Goal: Check status: Check status

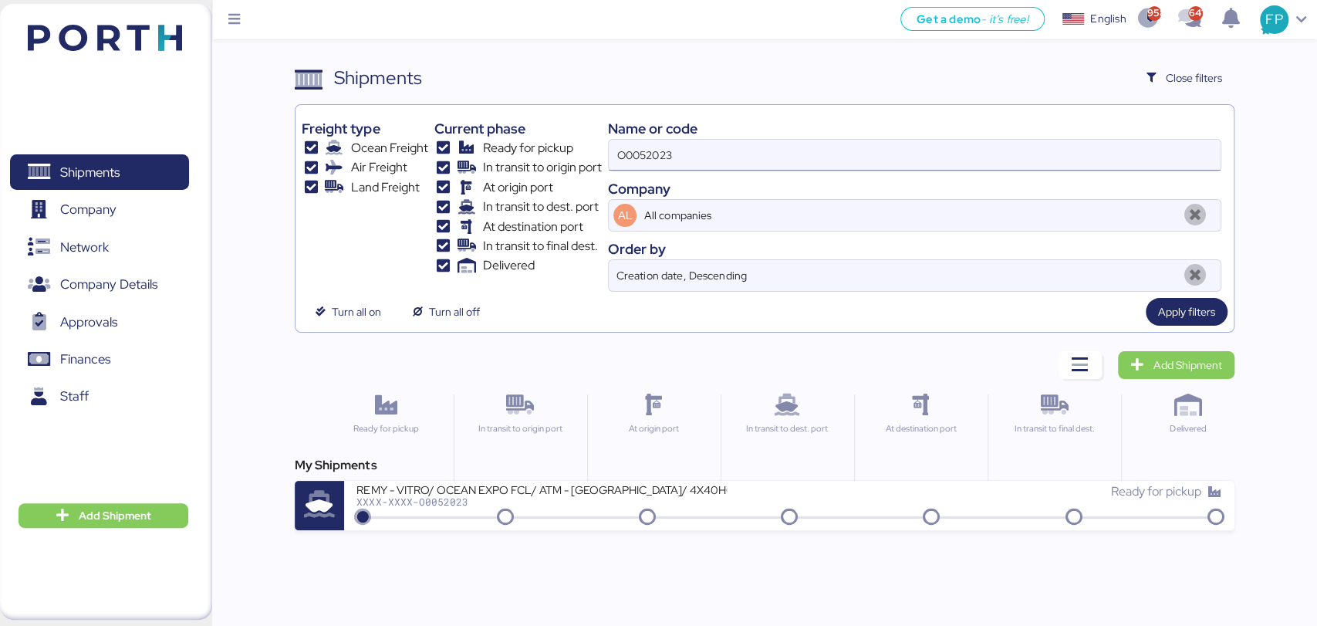
click at [623, 160] on input "O0052023" at bounding box center [914, 155] width 611 height 31
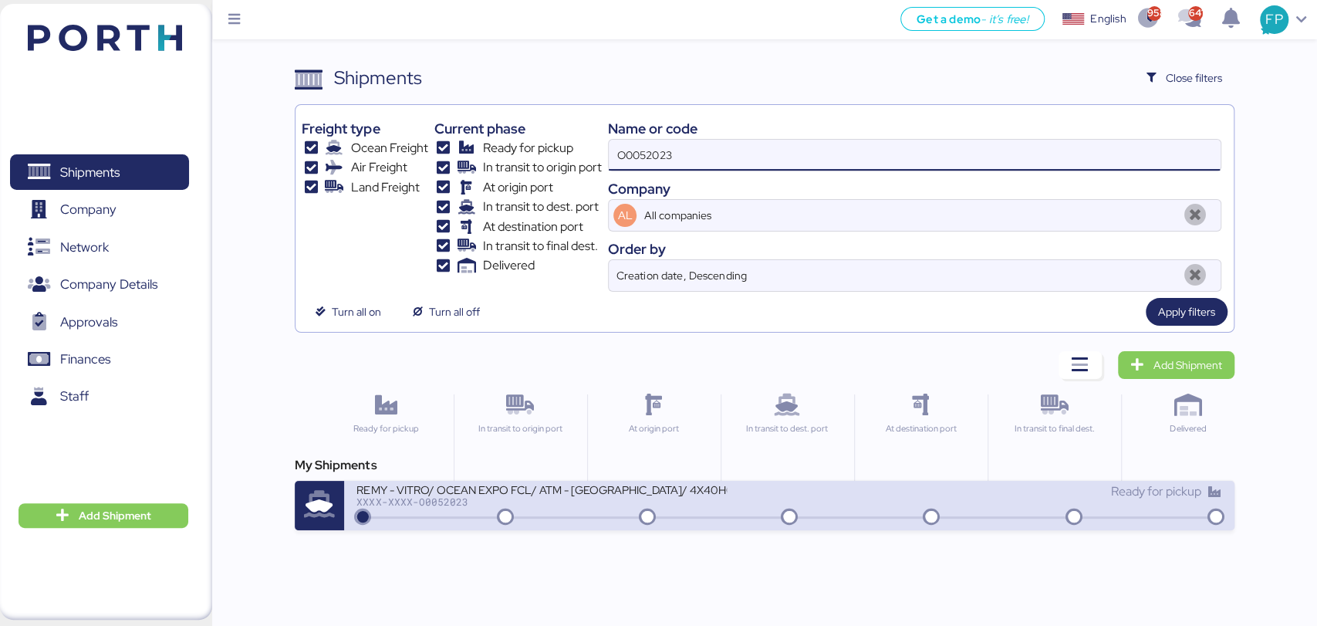
click at [602, 491] on div "REMY - VITRO/ OCEAN EXPO FCL/ ATM - [GEOGRAPHIC_DATA]/ 4X40HQ" at bounding box center [541, 488] width 370 height 13
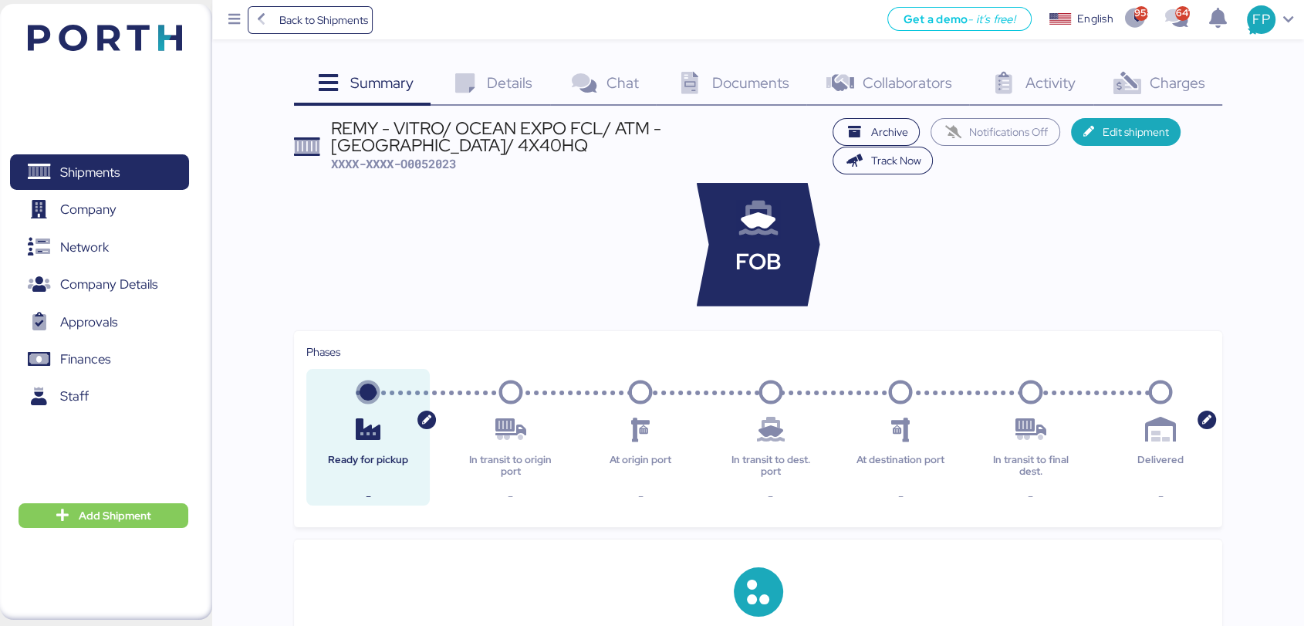
click at [1142, 95] on div "Charges 0" at bounding box center [1157, 85] width 129 height 42
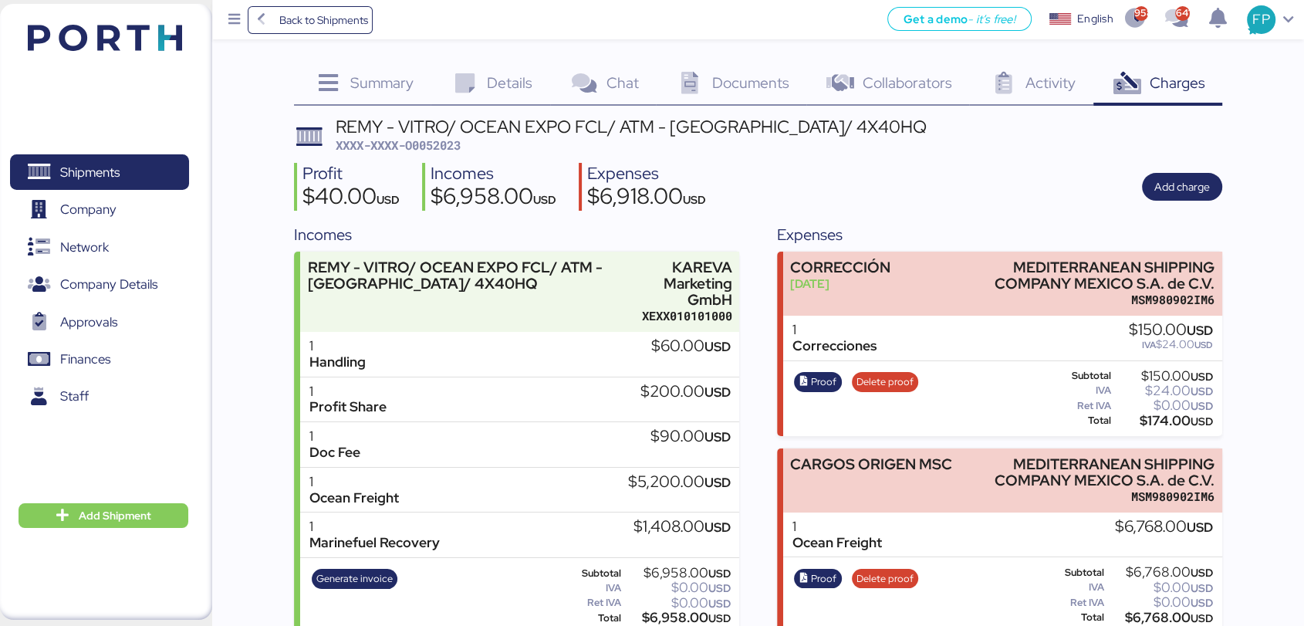
scroll to position [23, 0]
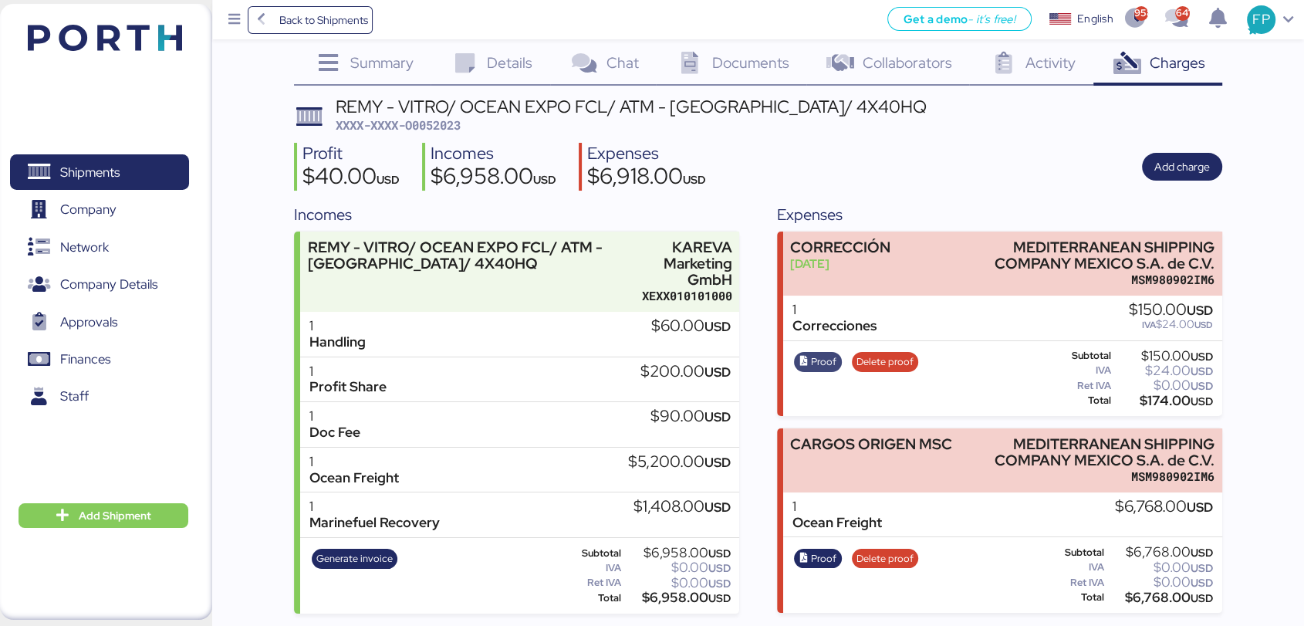
click at [826, 353] on span "Proof" at bounding box center [823, 361] width 25 height 17
click at [161, 184] on span "Shipments" at bounding box center [99, 172] width 166 height 22
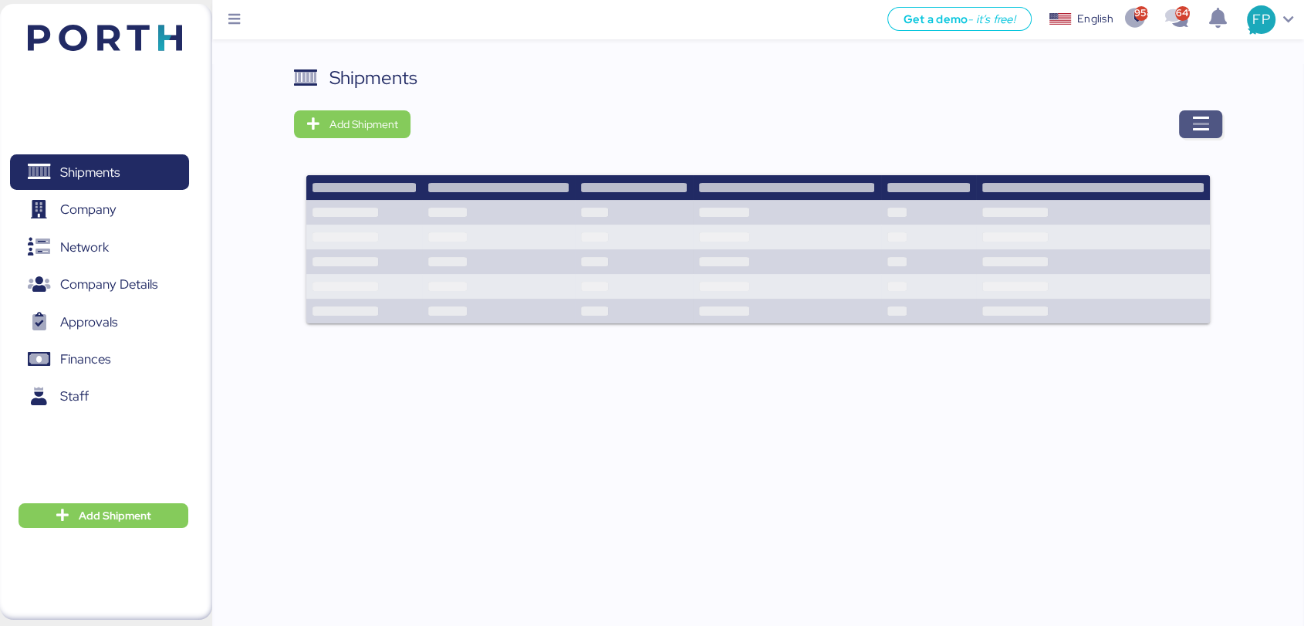
click at [1206, 130] on icon "button" at bounding box center [1200, 124] width 19 height 19
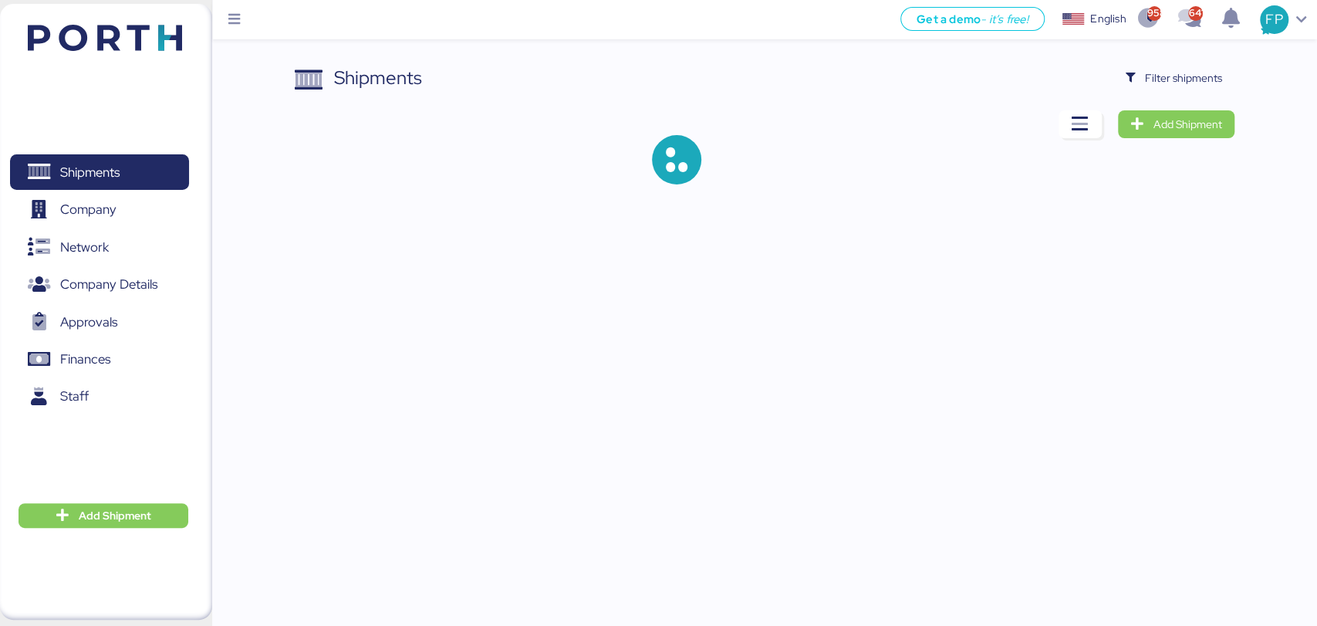
click at [1177, 42] on div "Shipments Filter shipments Add Shipment" at bounding box center [658, 104] width 1317 height 209
click at [1174, 73] on span "Filter shipments" at bounding box center [1183, 78] width 77 height 19
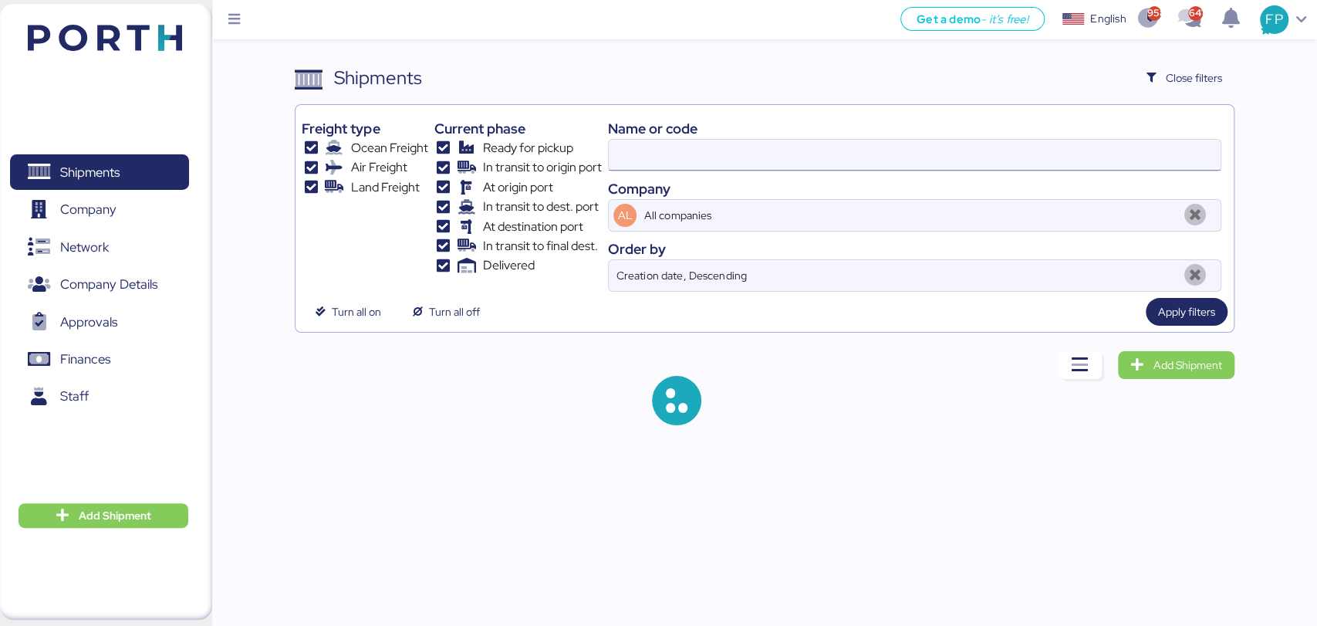
type input "O0052023"
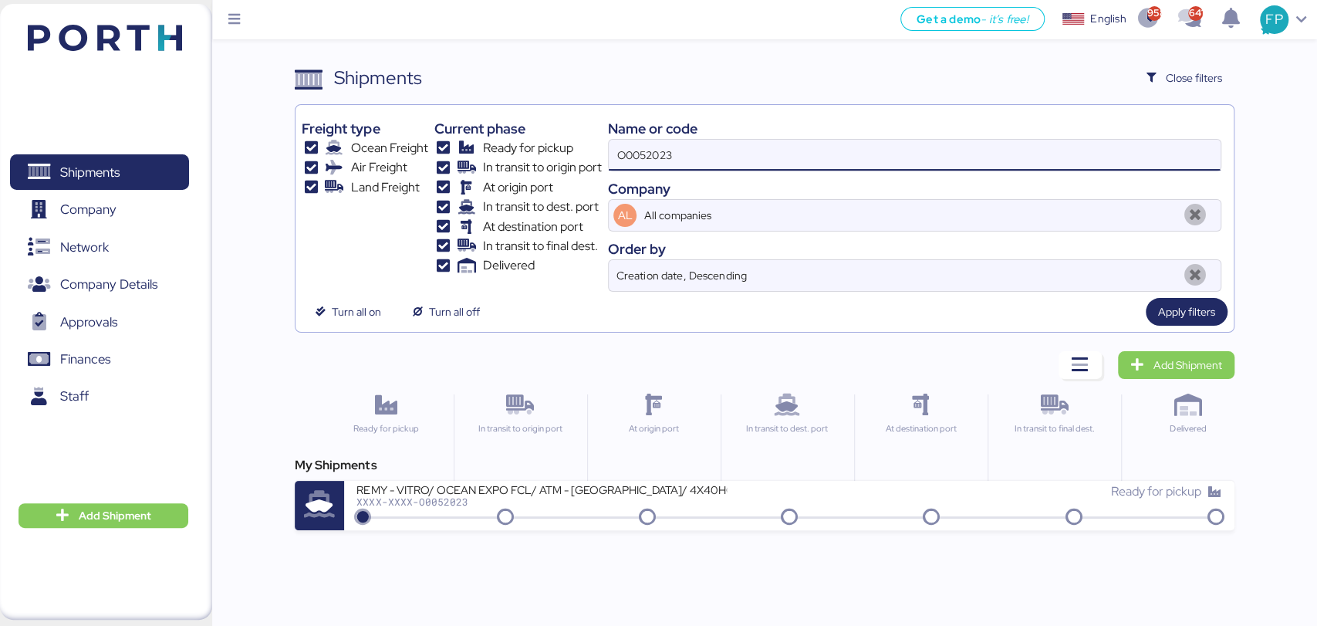
click at [660, 153] on input "O0052023" at bounding box center [914, 155] width 611 height 31
type input "52064"
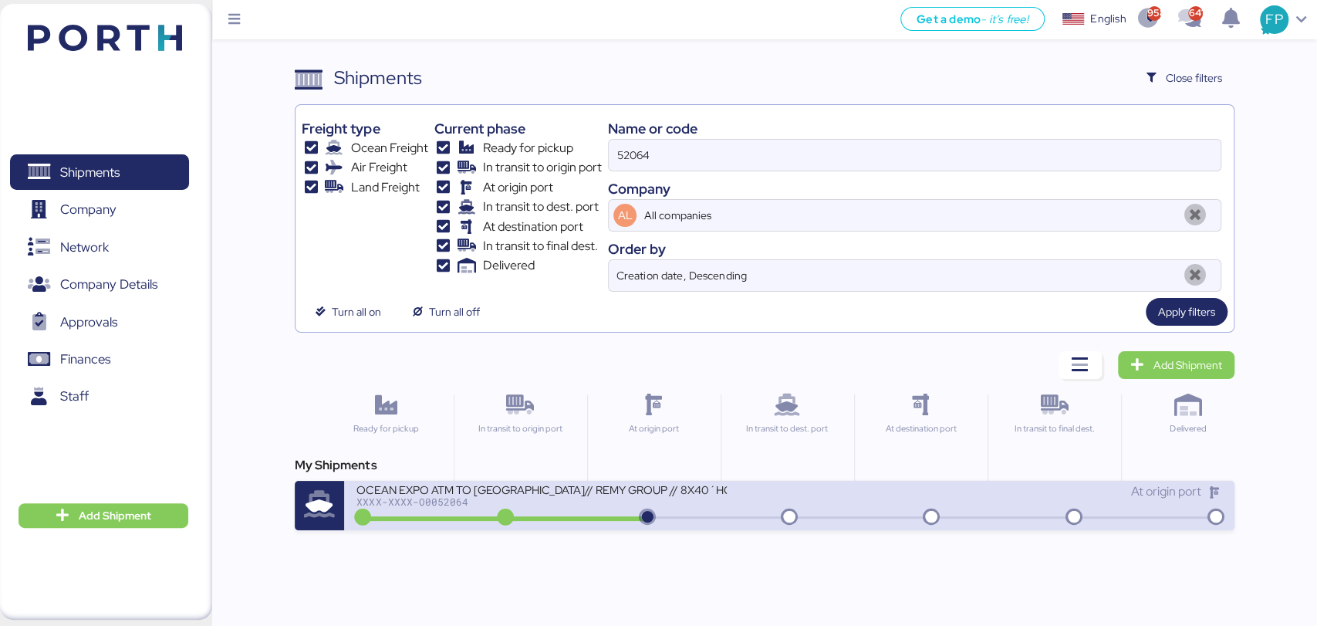
click at [579, 512] on div "OCEAN EXPO ATM TO [GEOGRAPHIC_DATA]// REMY GROUP // 8X40´HQ// MSC [DATE] XXXX-X…" at bounding box center [572, 498] width 433 height 33
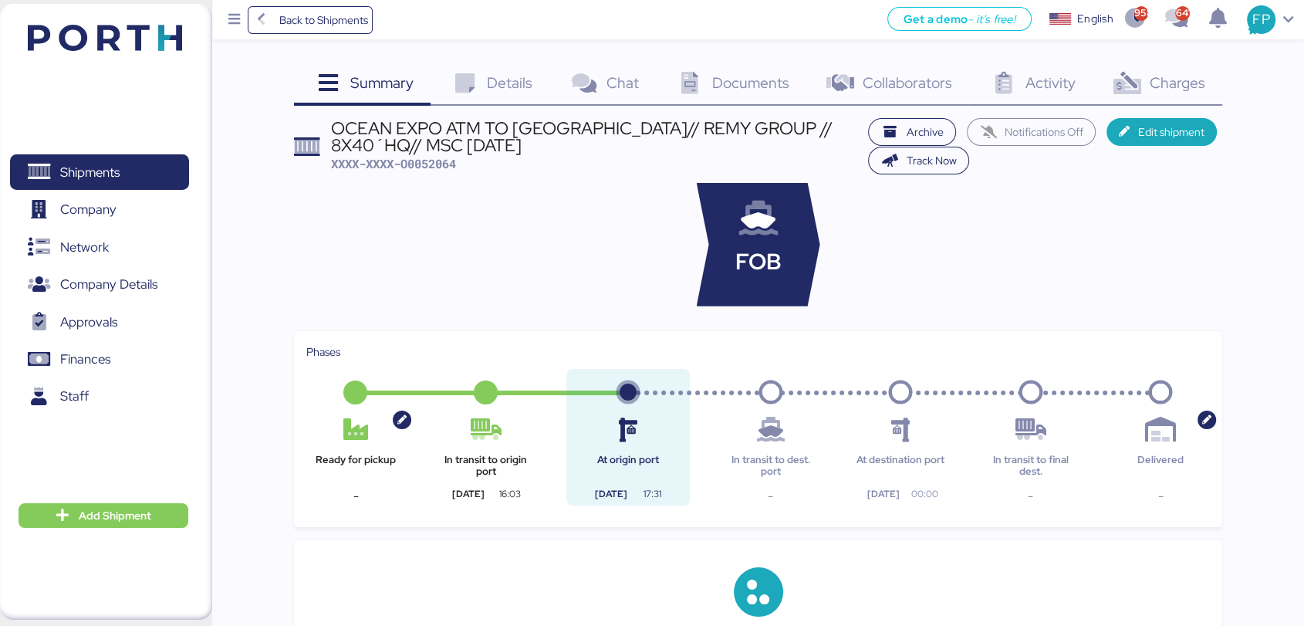
click at [1193, 68] on div "Charges 0" at bounding box center [1157, 85] width 129 height 42
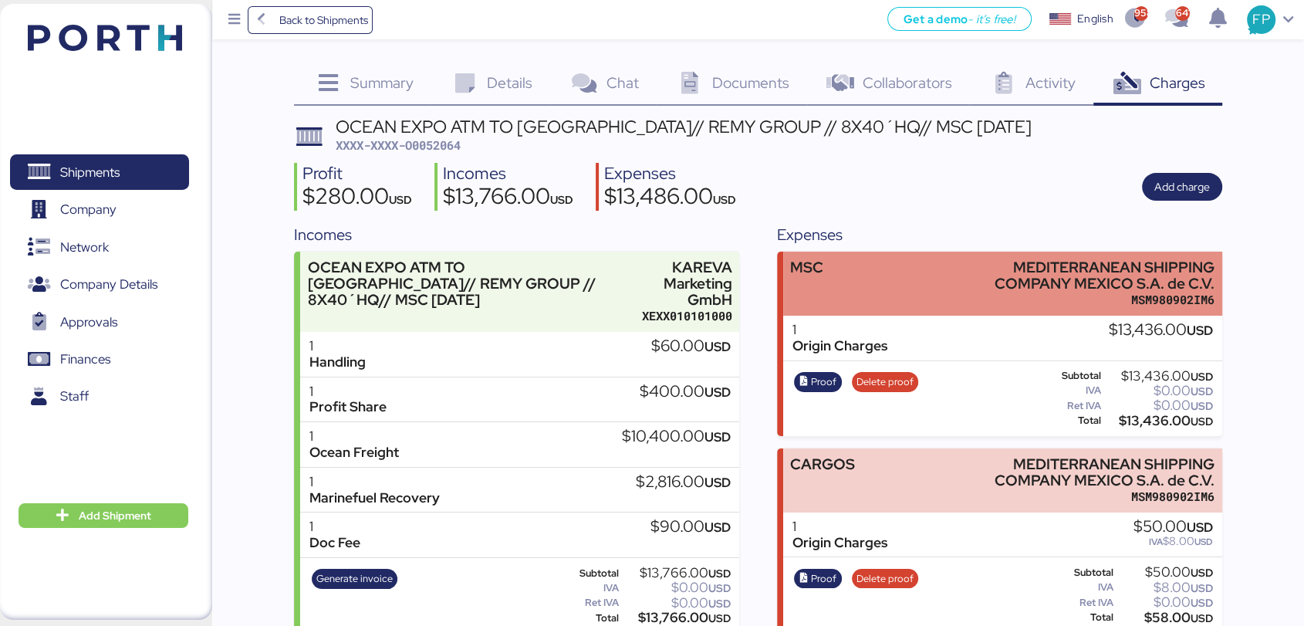
scroll to position [23, 0]
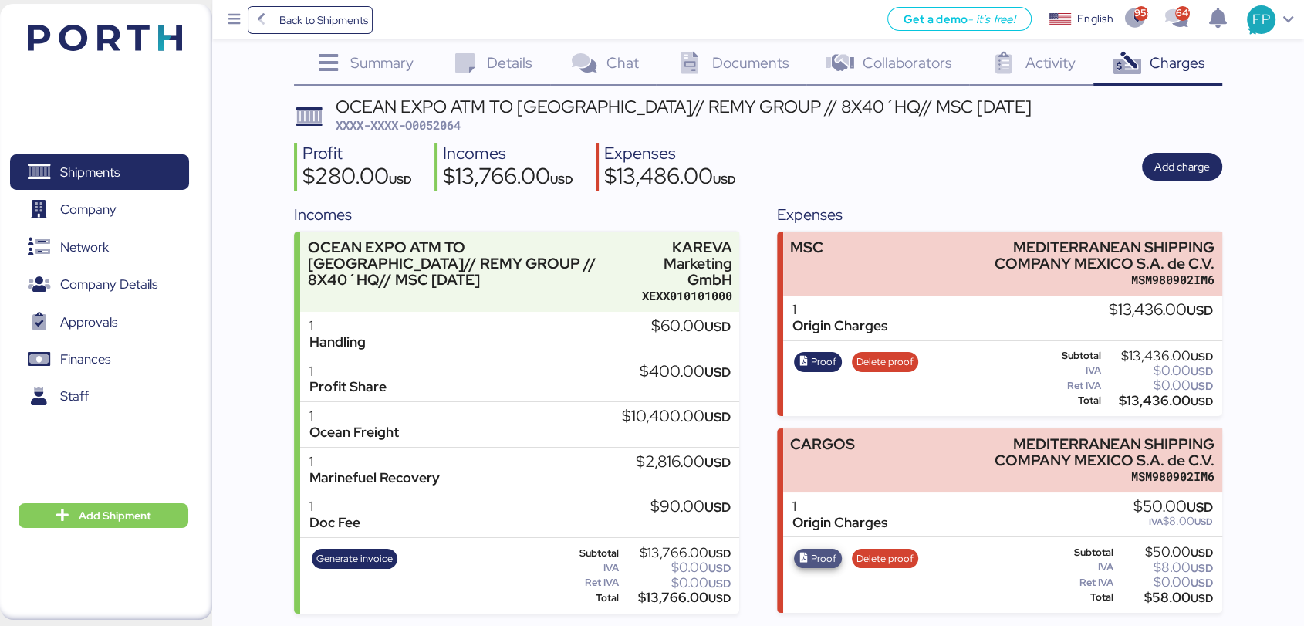
click at [812, 552] on span "Proof" at bounding box center [823, 558] width 25 height 17
click at [822, 559] on span "Proof" at bounding box center [823, 558] width 25 height 17
click at [158, 164] on span "Shipments" at bounding box center [99, 172] width 166 height 22
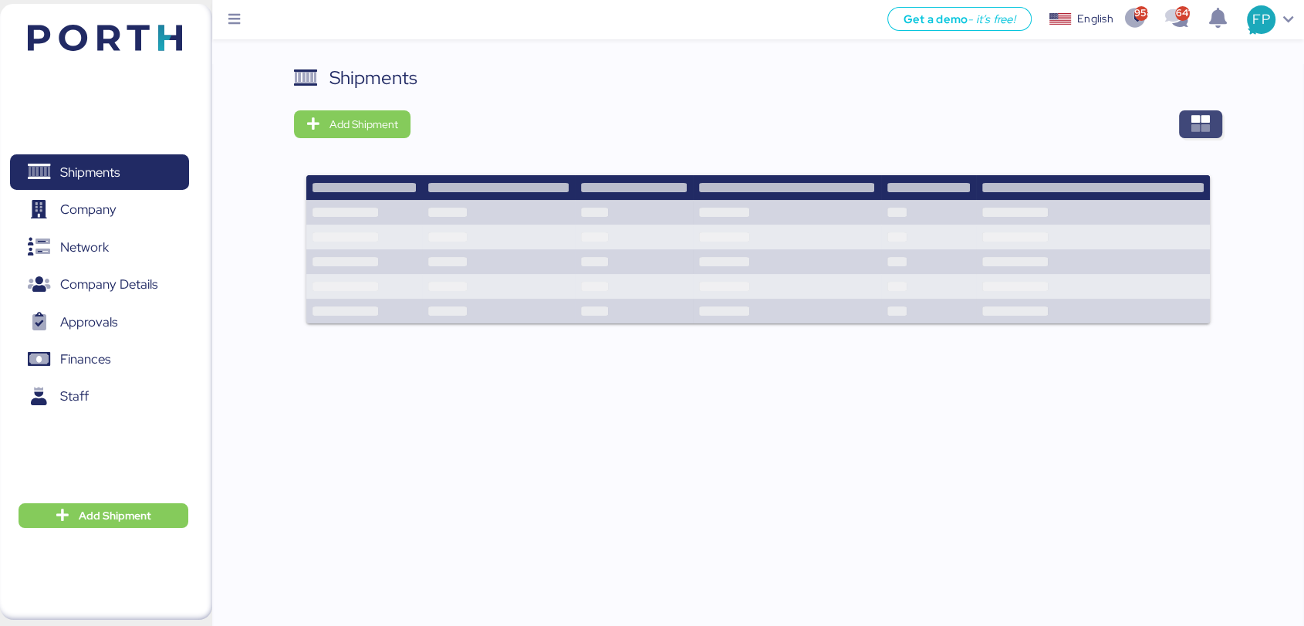
click at [1200, 115] on icon "button" at bounding box center [1200, 124] width 19 height 19
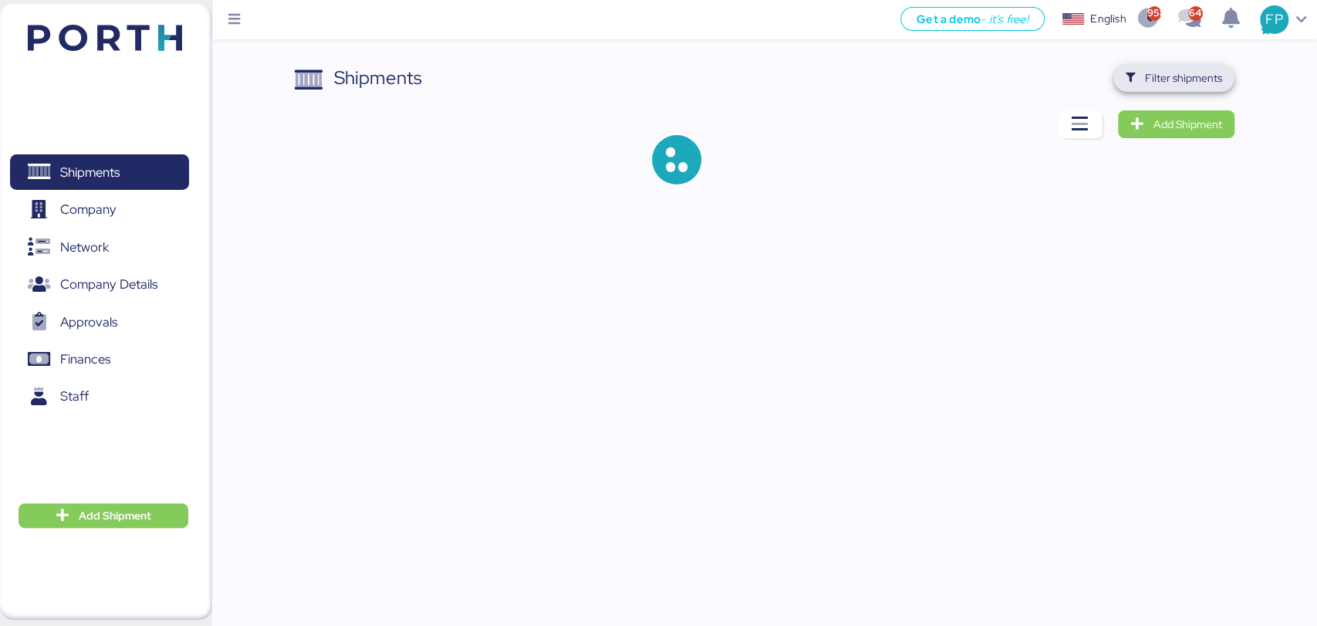
click at [1139, 80] on span "Filter shipments" at bounding box center [1174, 78] width 96 height 22
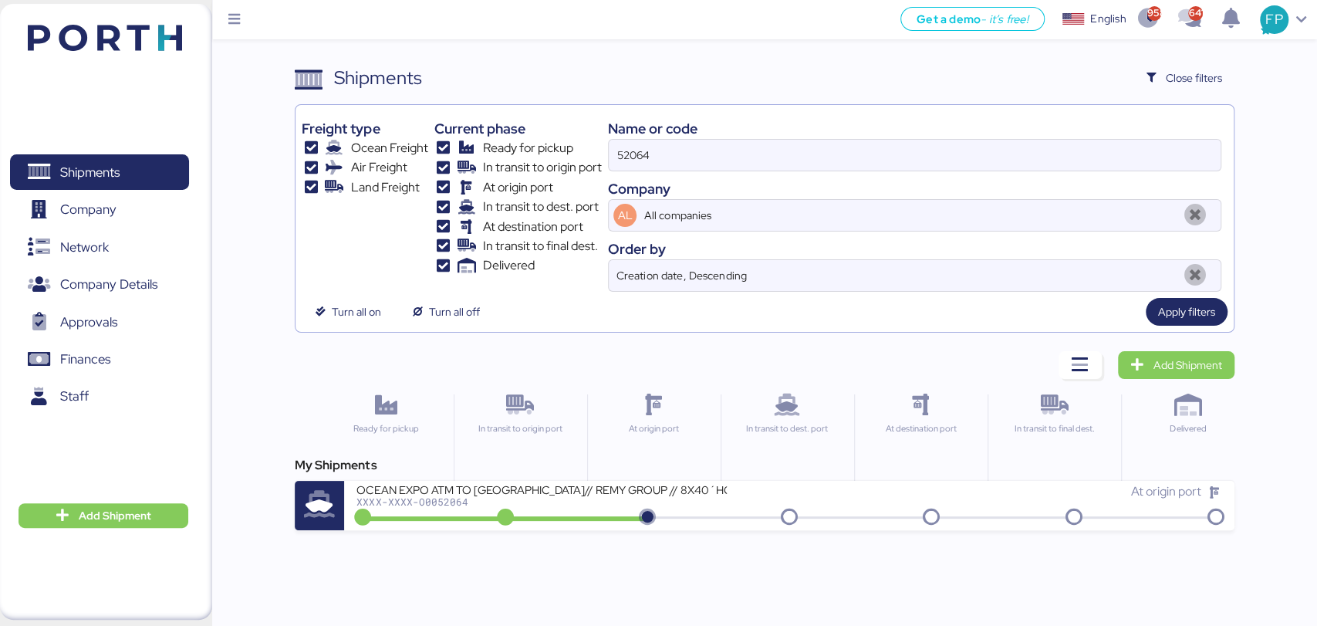
click at [643, 139] on div "52064" at bounding box center [914, 155] width 613 height 32
click at [643, 140] on input "52064" at bounding box center [914, 155] width 611 height 31
click at [643, 139] on div "52064" at bounding box center [914, 155] width 613 height 32
click at [643, 140] on input "52064" at bounding box center [914, 155] width 611 height 31
click at [642, 150] on input "52064" at bounding box center [914, 155] width 611 height 31
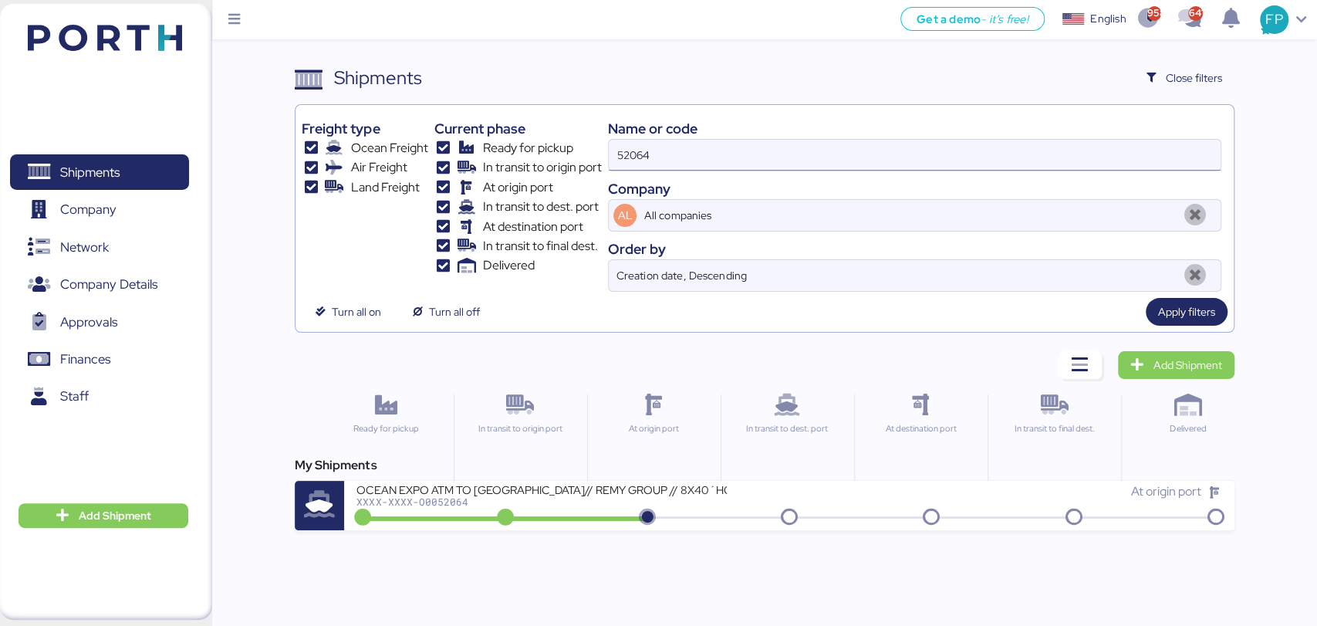
click at [642, 150] on input "52064" at bounding box center [914, 155] width 611 height 31
paste input "O0051932"
type input "O0051932"
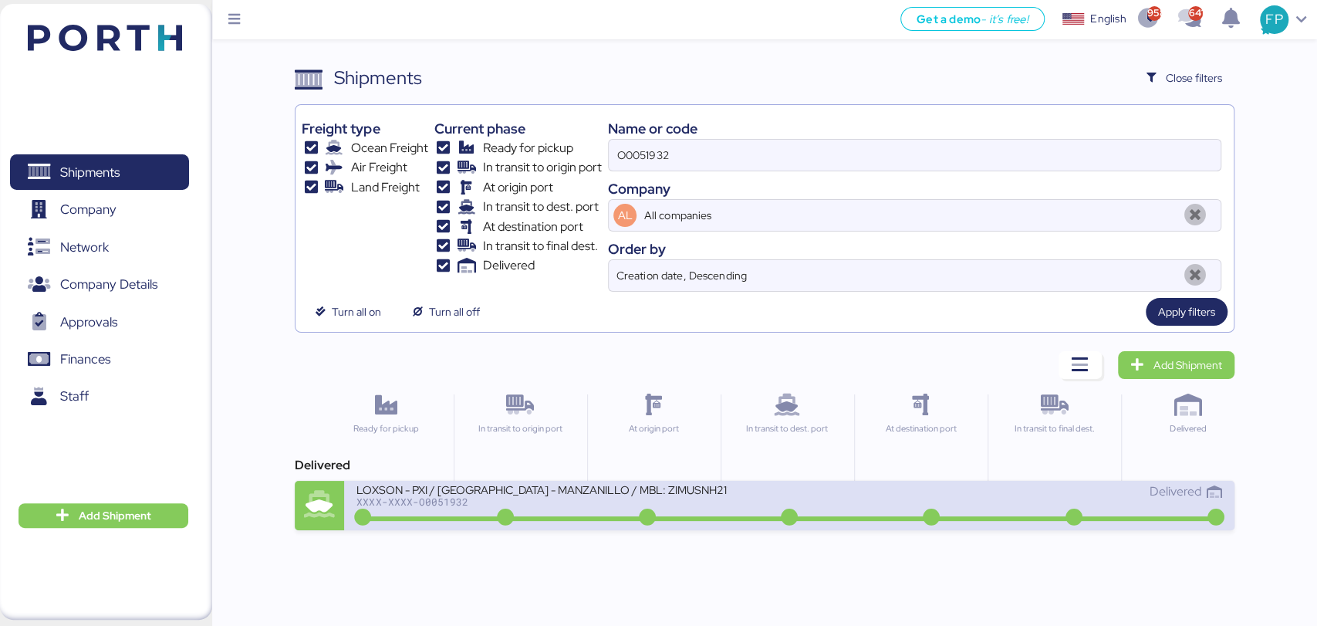
click at [571, 512] on div "LOXSON - PXI / SHANGHAI - MANZANILLO / MBL: ZIMUSNH21165957 - HBL: CSSE25061219…" at bounding box center [572, 498] width 433 height 33
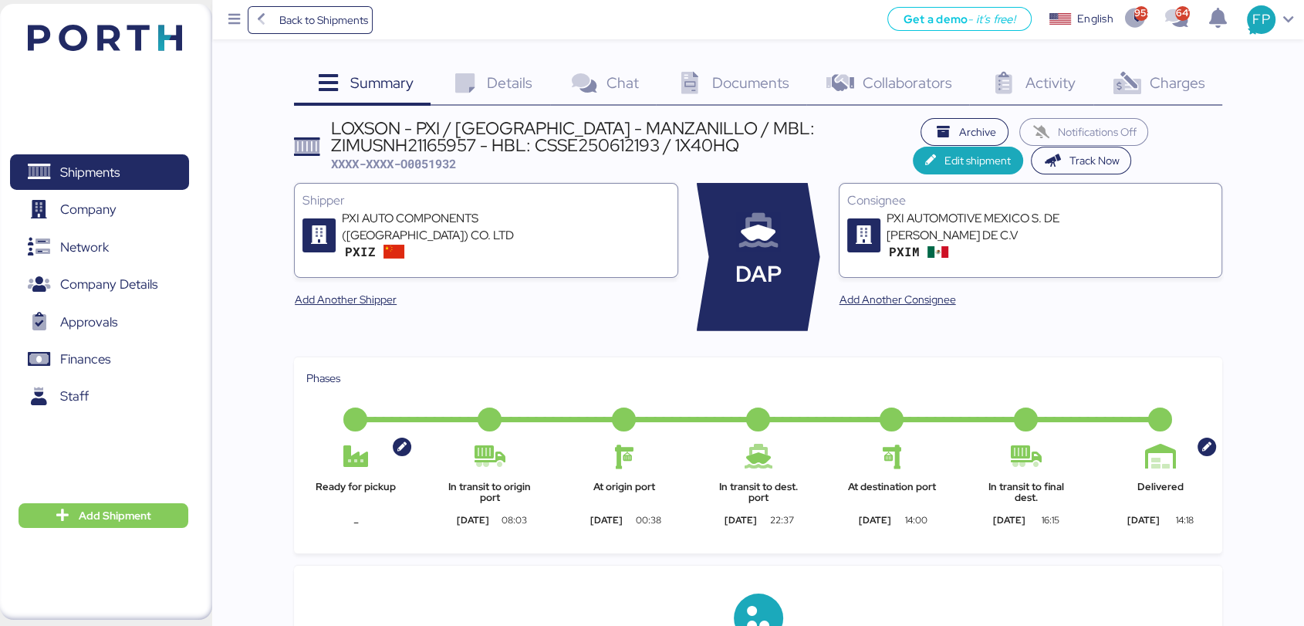
click at [1183, 85] on span "Charges" at bounding box center [1177, 83] width 56 height 20
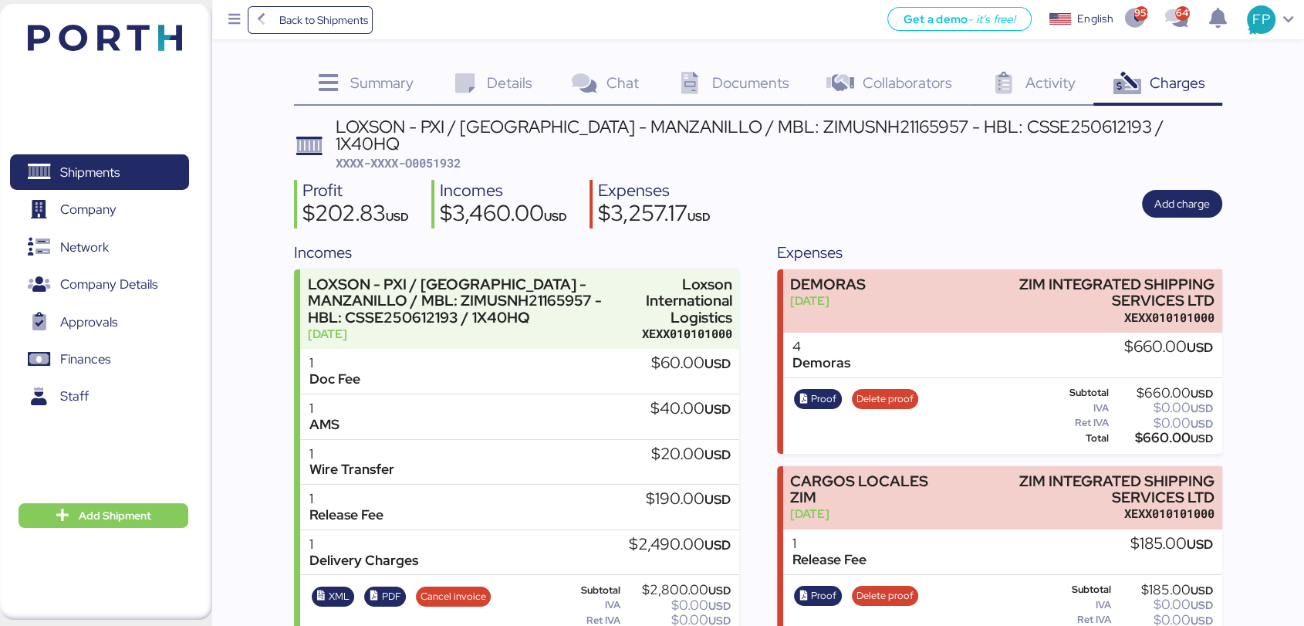
click at [852, 142] on div "LOXSON - PXI / SHANGHAI - MANZANILLO / MBL: ZIMUSNH21165957 - HBL: CSSE25061219…" at bounding box center [778, 144] width 886 height 53
click at [846, 137] on div "LOXSON - PXI / SHANGHAI - MANZANILLO / MBL: ZIMUSNH21165957 - HBL: CSSE25061219…" at bounding box center [778, 144] width 886 height 53
click at [830, 129] on div "LOXSON - PXI / [GEOGRAPHIC_DATA] - MANZANILLO / MBL: ZIMUSNH21165957 - HBL: CSS…" at bounding box center [778, 135] width 886 height 35
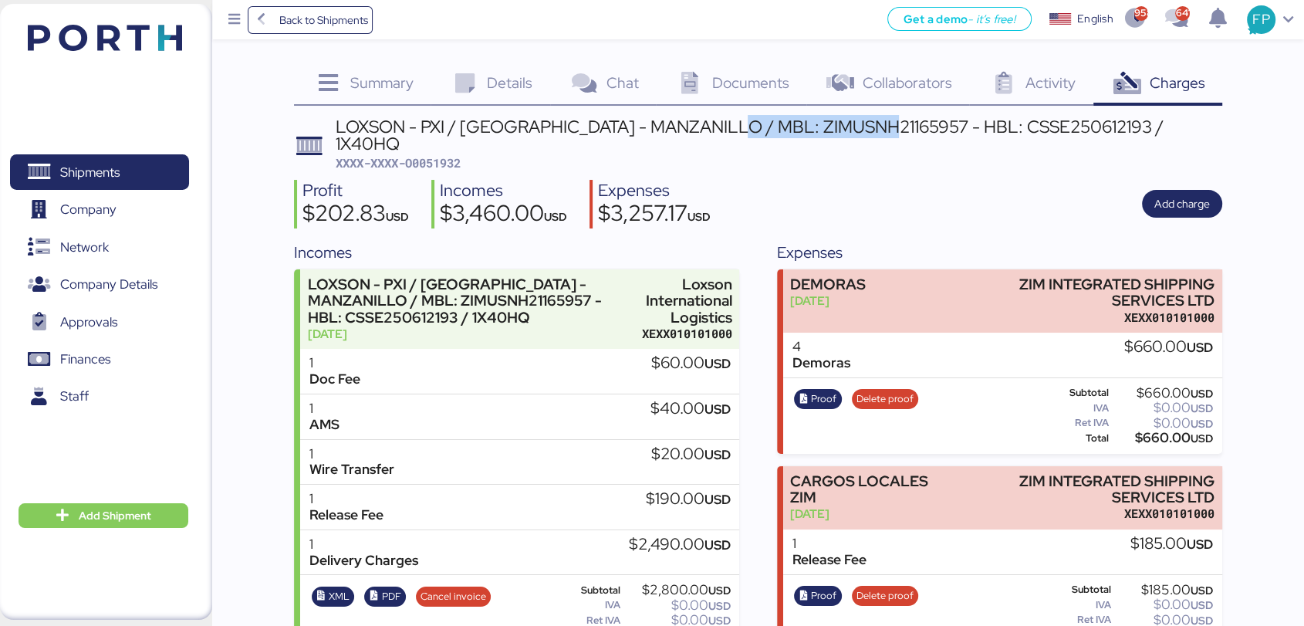
click at [830, 129] on div "LOXSON - PXI / [GEOGRAPHIC_DATA] - MANZANILLO / MBL: ZIMUSNH21165957 - HBL: CSS…" at bounding box center [778, 135] width 886 height 35
copy div "ZIMUSNH21165957"
click at [130, 167] on span "Shipments" at bounding box center [99, 172] width 166 height 22
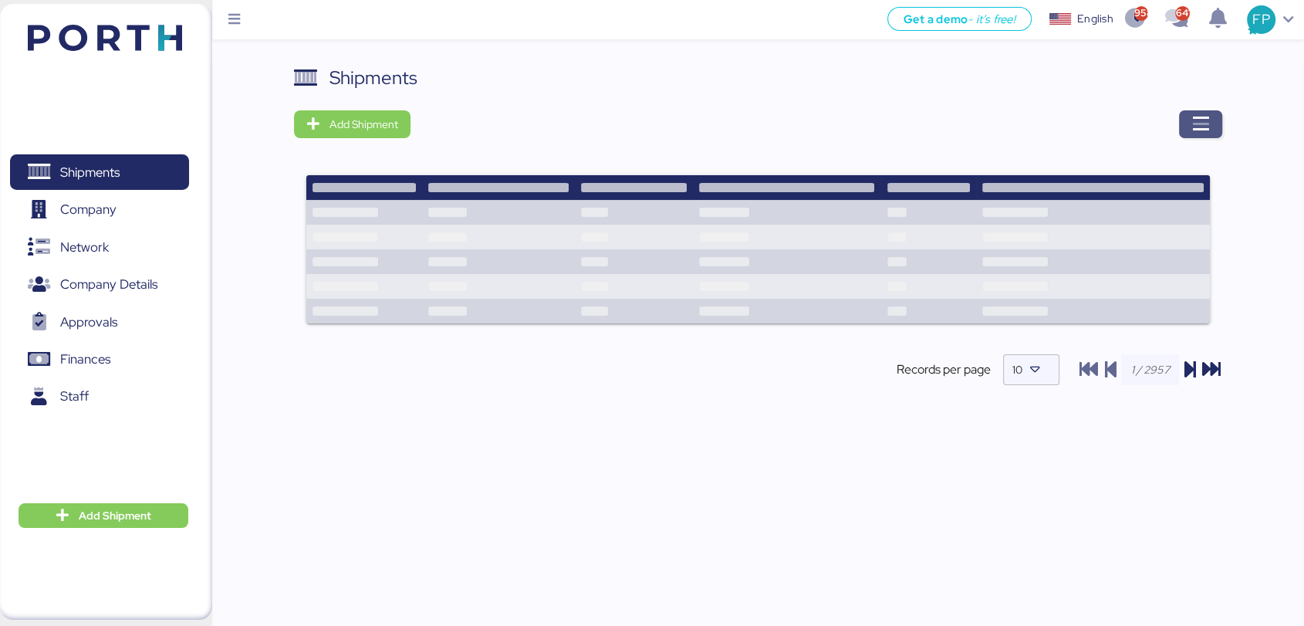
click at [1184, 125] on span "button" at bounding box center [1200, 124] width 43 height 28
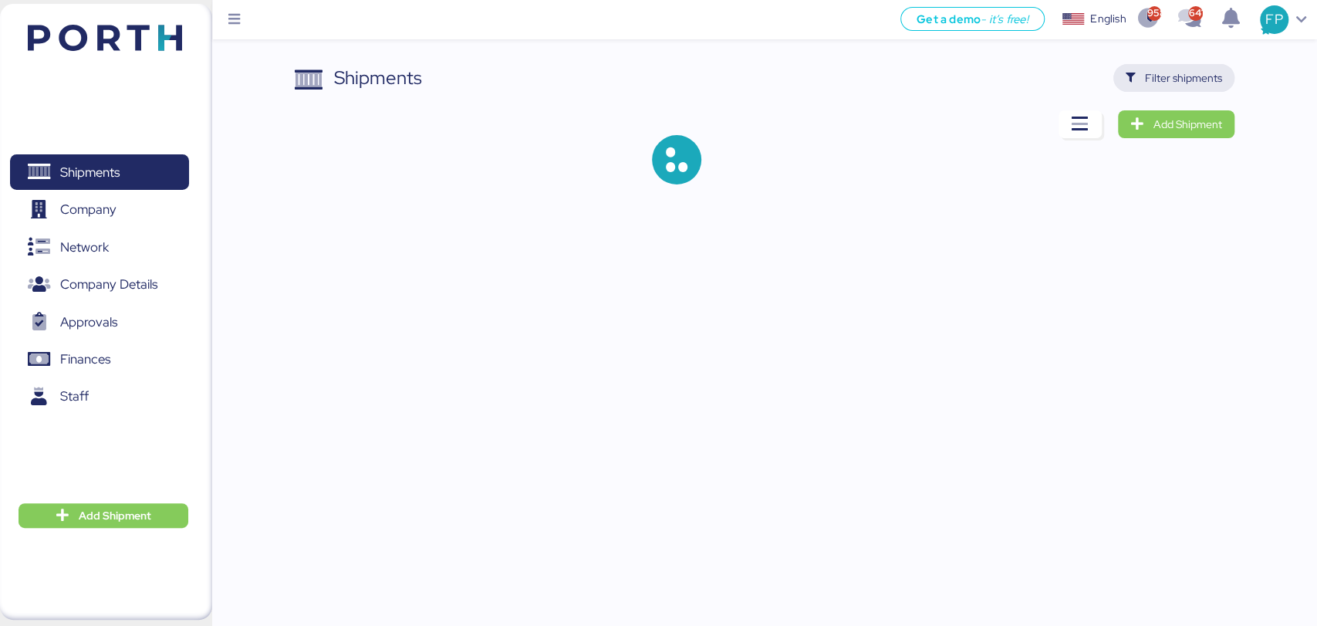
click at [1170, 72] on span "Filter shipments" at bounding box center [1183, 78] width 77 height 19
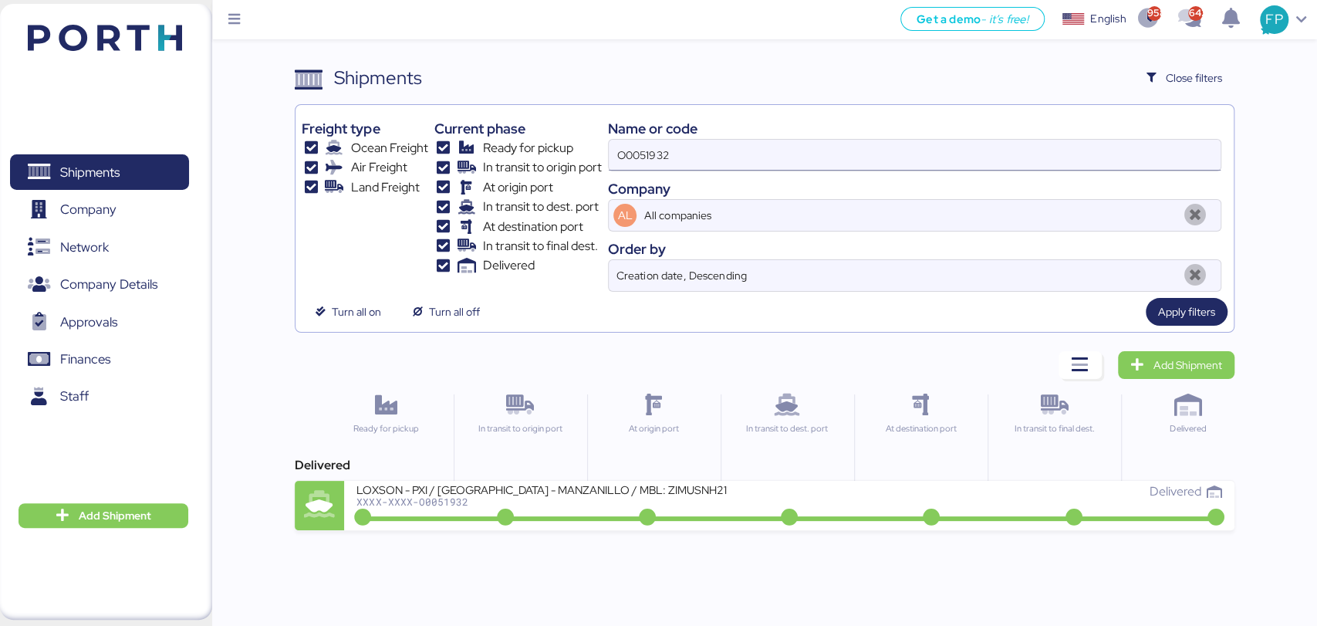
click at [657, 147] on input "O0051932" at bounding box center [914, 155] width 611 height 31
paste input "2023"
type input "O0052023"
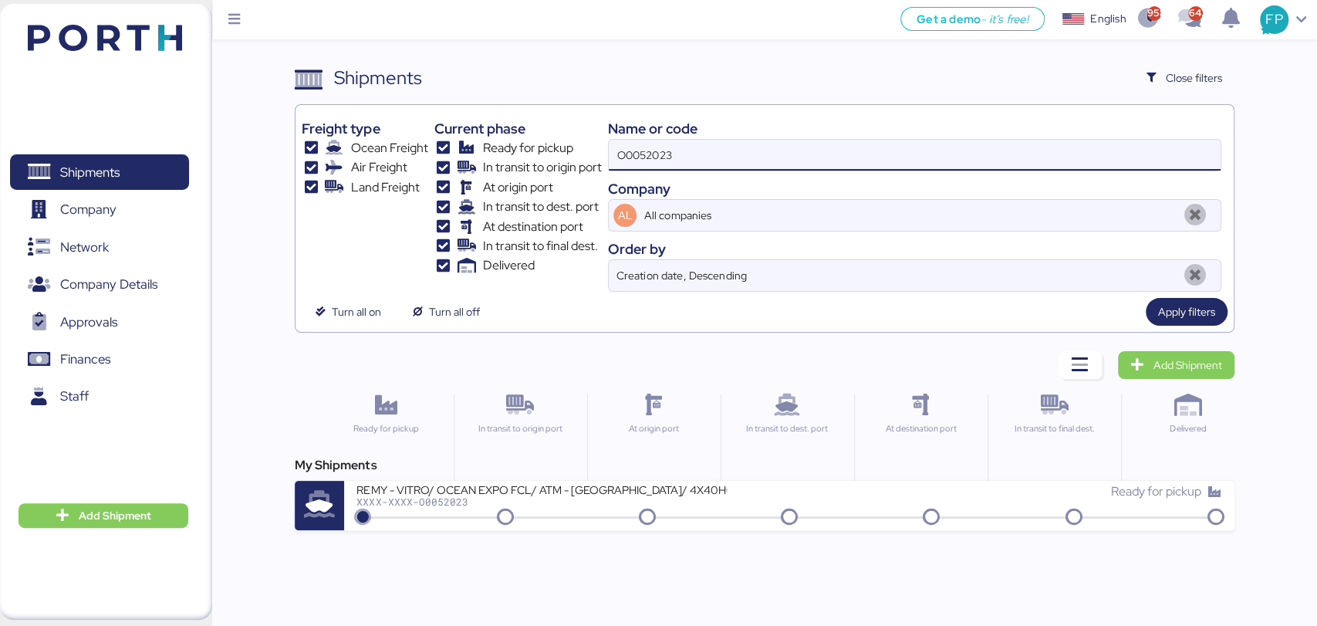
click at [586, 532] on div "Get a demo - it’s free! Get a demo English Inglés English 958 642 FP Shipments …" at bounding box center [658, 313] width 1317 height 626
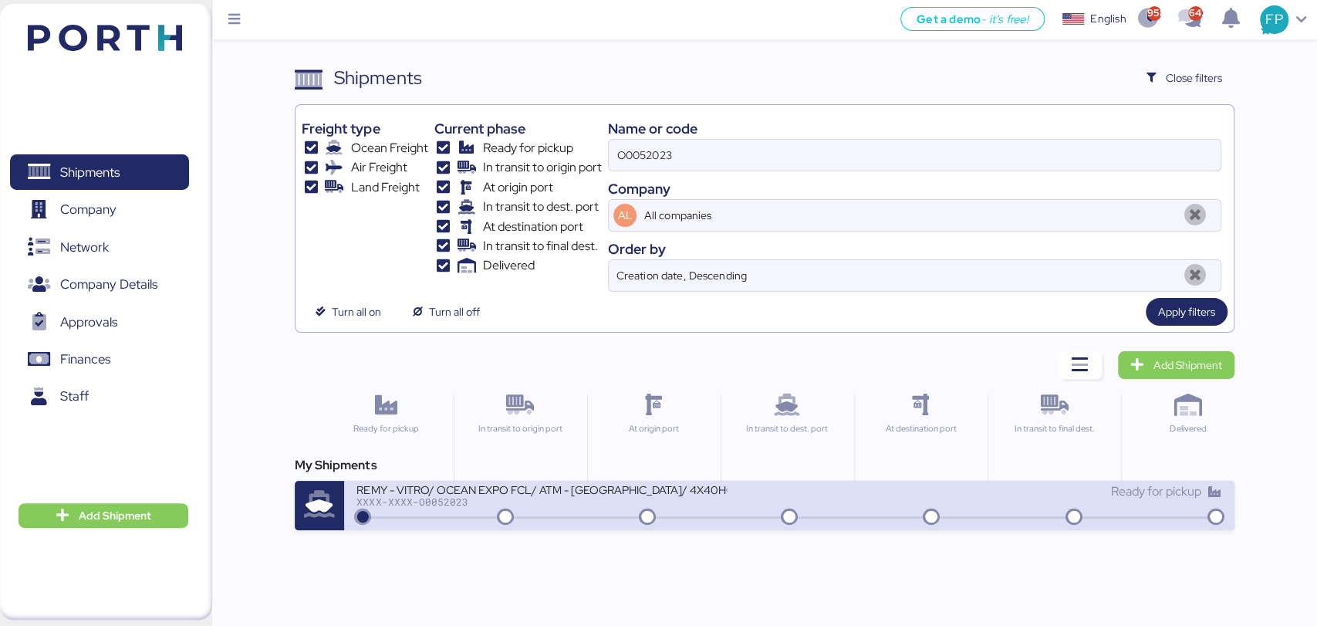
click at [586, 505] on div "XXXX-XXXX-O0052023" at bounding box center [541, 501] width 370 height 11
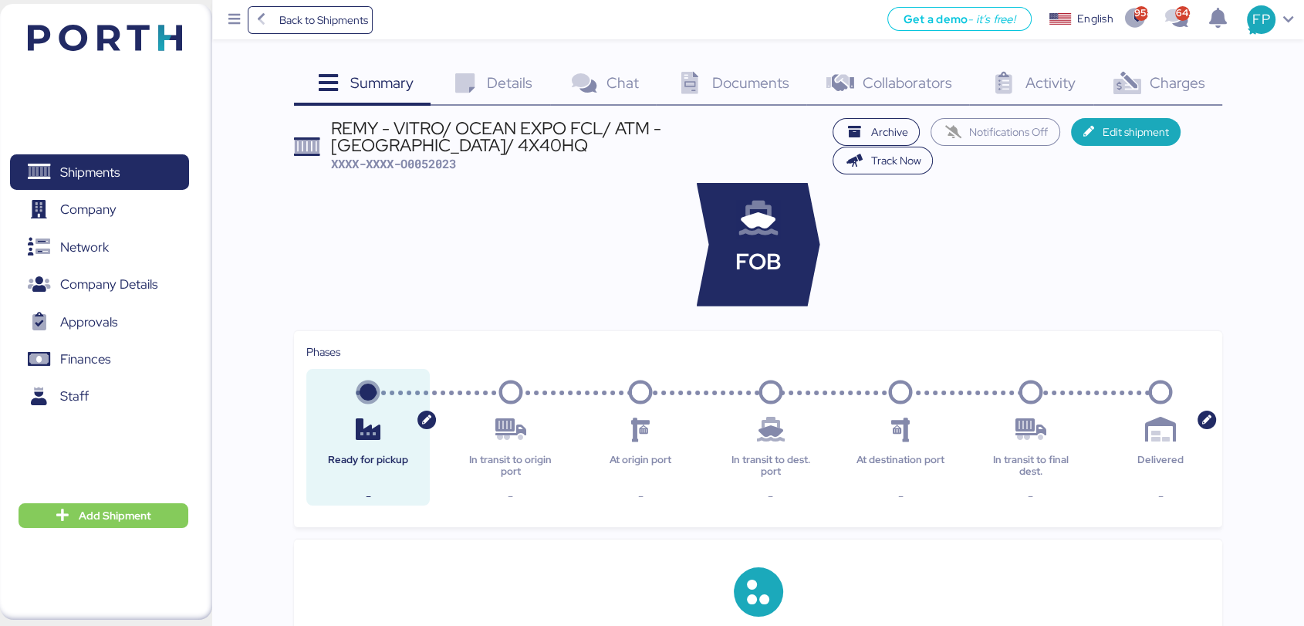
click at [1149, 73] on span "Charges" at bounding box center [1177, 83] width 56 height 20
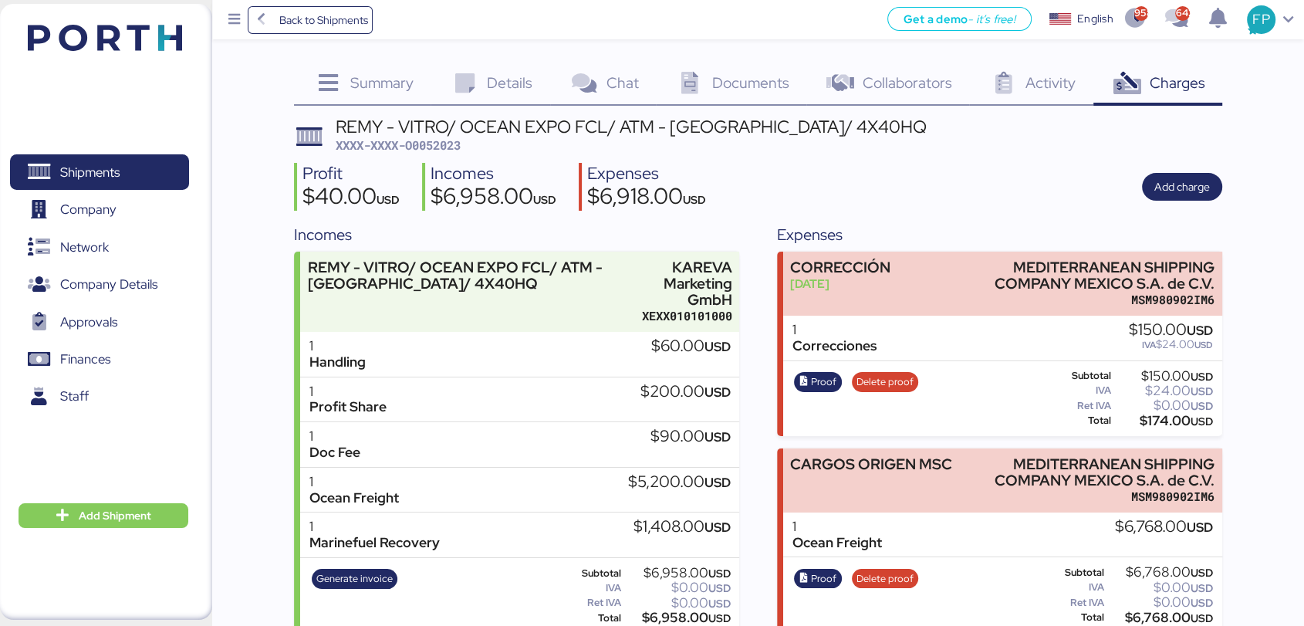
scroll to position [23, 0]
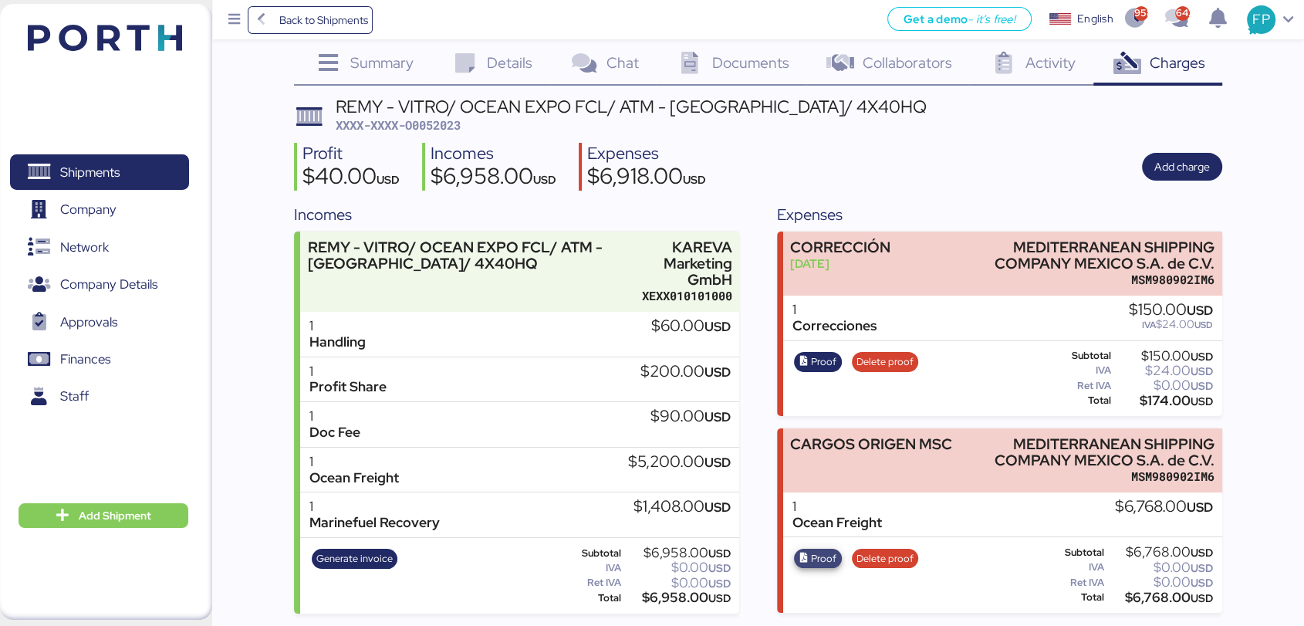
click at [833, 561] on span "Proof" at bounding box center [823, 558] width 25 height 17
click at [127, 162] on span "Shipments" at bounding box center [99, 172] width 166 height 22
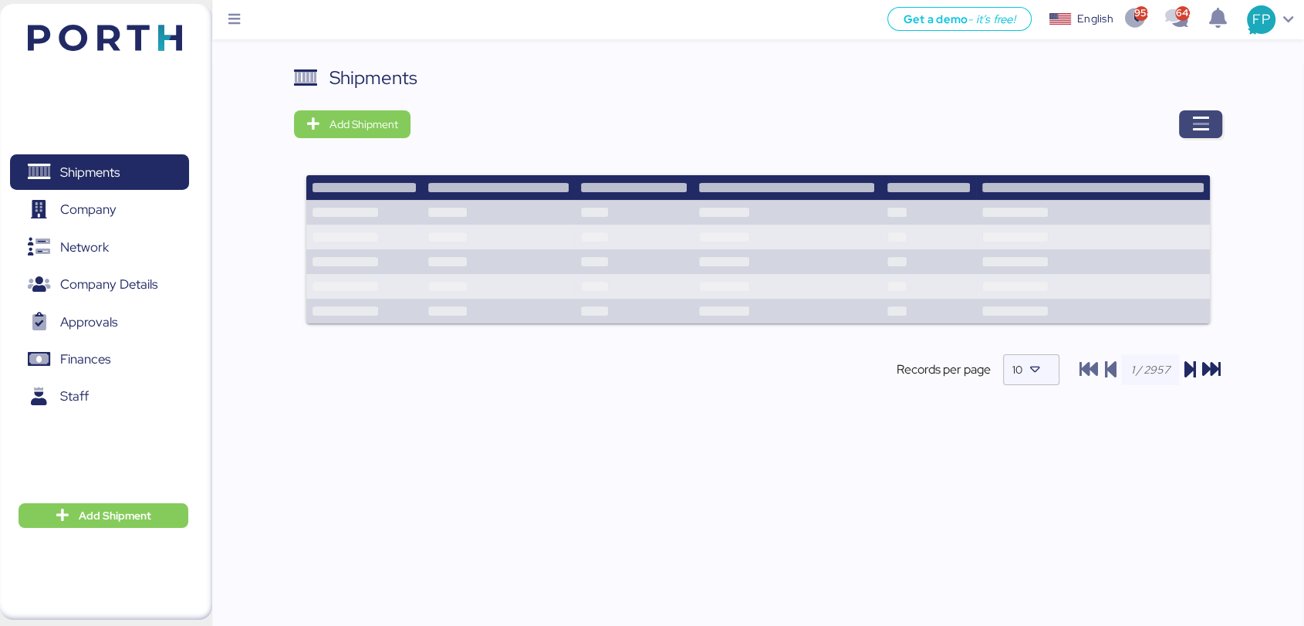
click at [1211, 119] on span "button" at bounding box center [1200, 124] width 43 height 28
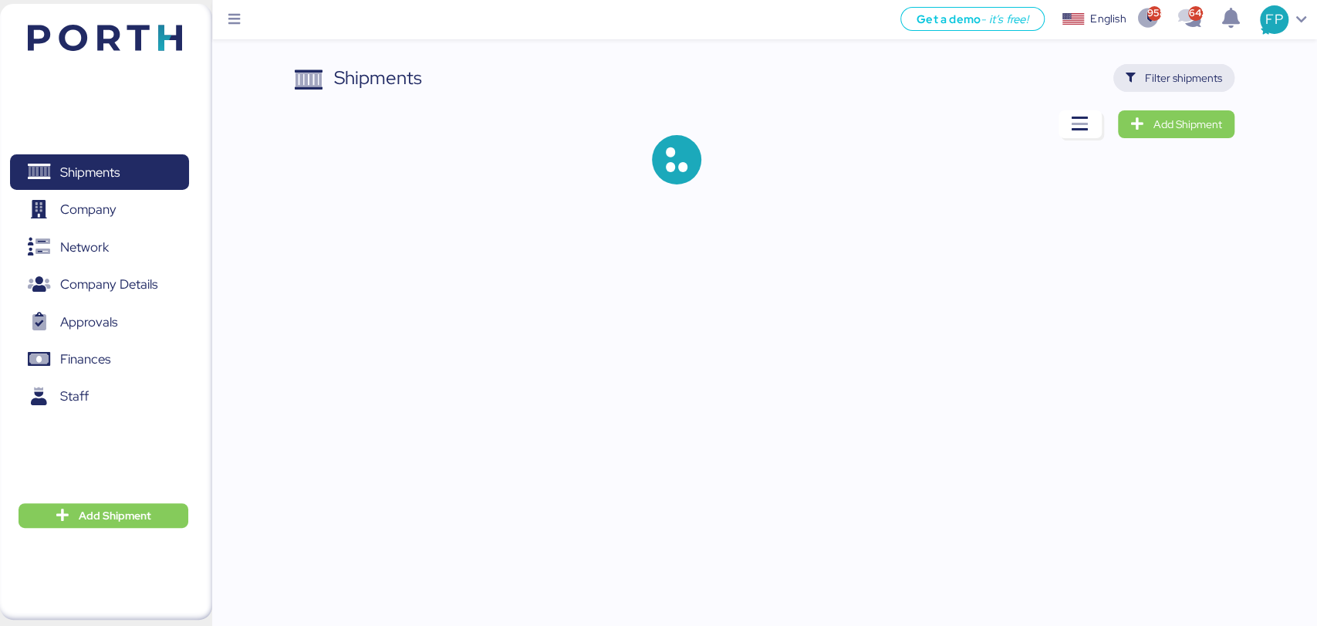
click at [1163, 84] on span "Filter shipments" at bounding box center [1183, 78] width 77 height 19
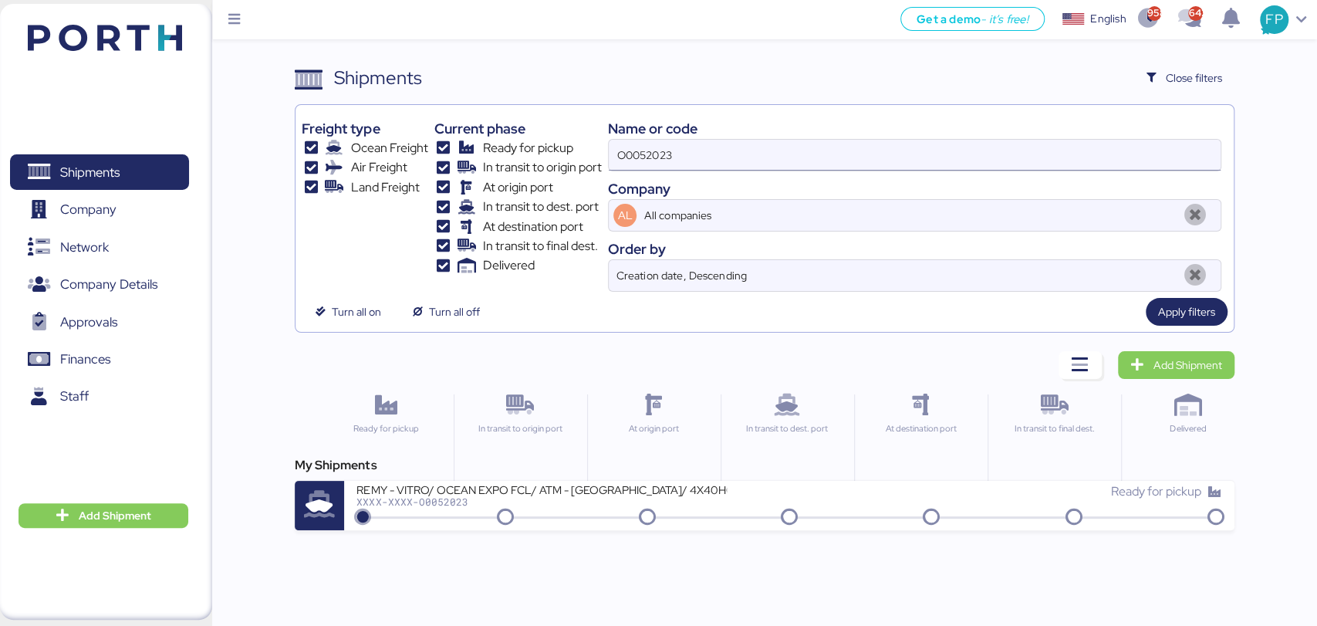
click at [648, 149] on input "O0052023" at bounding box center [914, 155] width 611 height 31
paste input "64"
type input "O0052064"
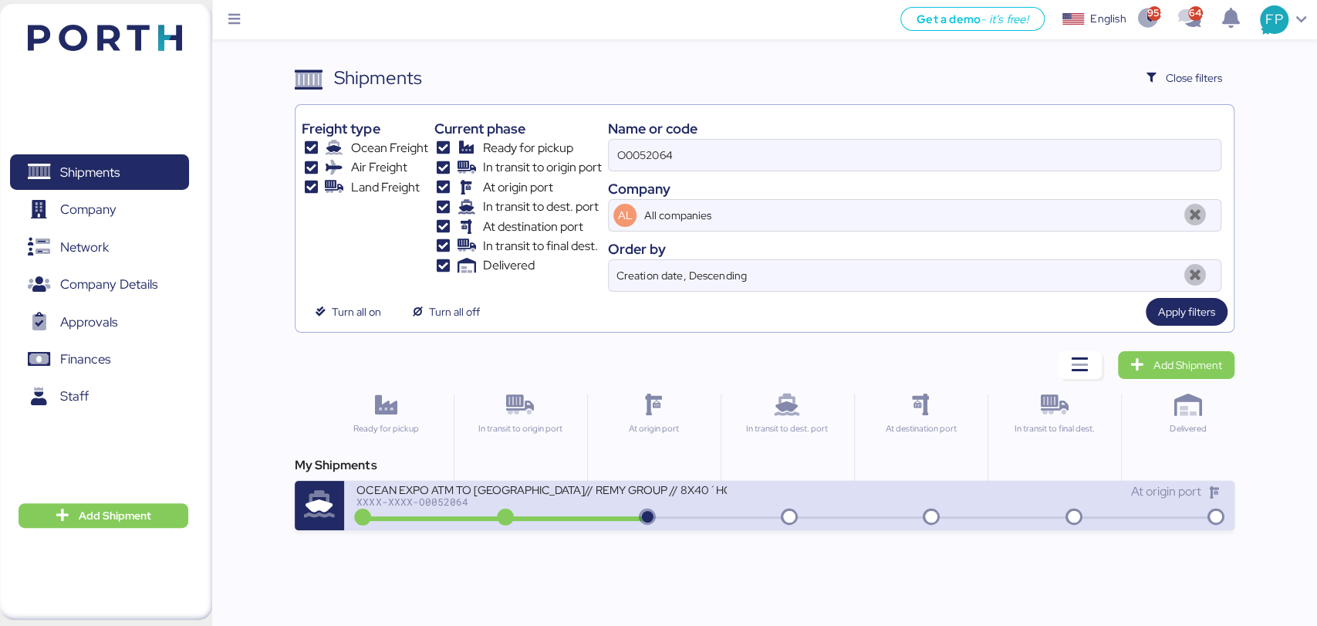
click at [611, 491] on div "OCEAN EXPO ATM TO [GEOGRAPHIC_DATA]// REMY GROUP // 8X40´HQ// MSC [DATE]" at bounding box center [541, 488] width 370 height 13
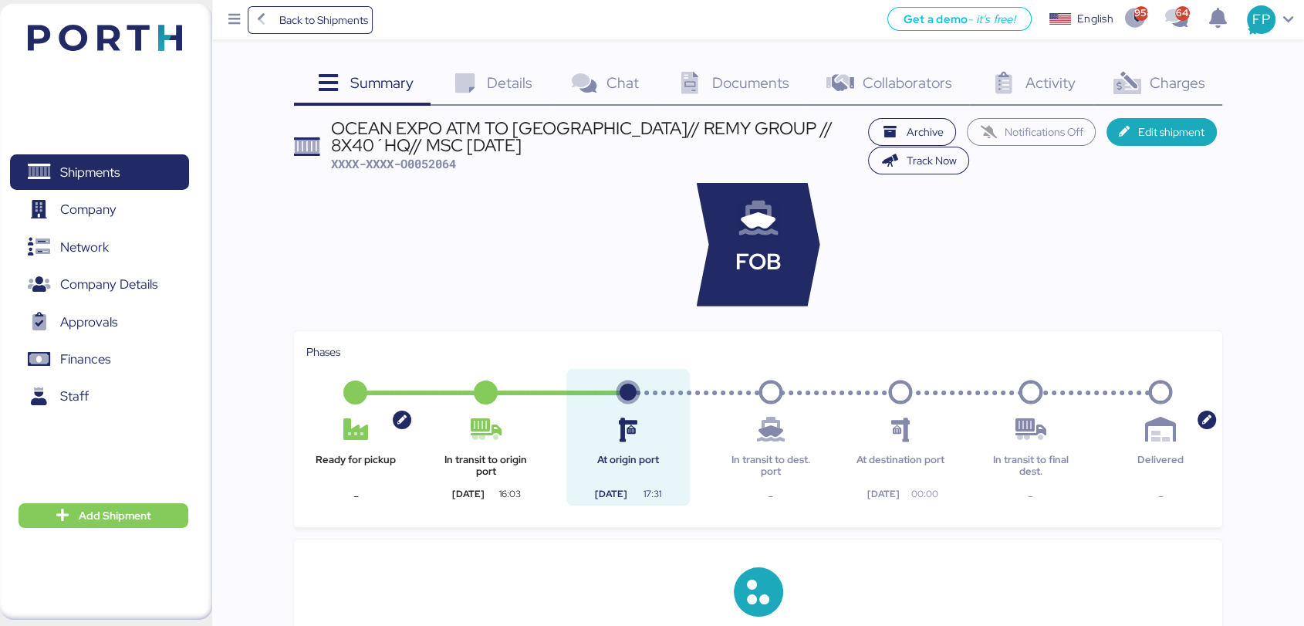
click at [1153, 86] on span "Charges" at bounding box center [1177, 83] width 56 height 20
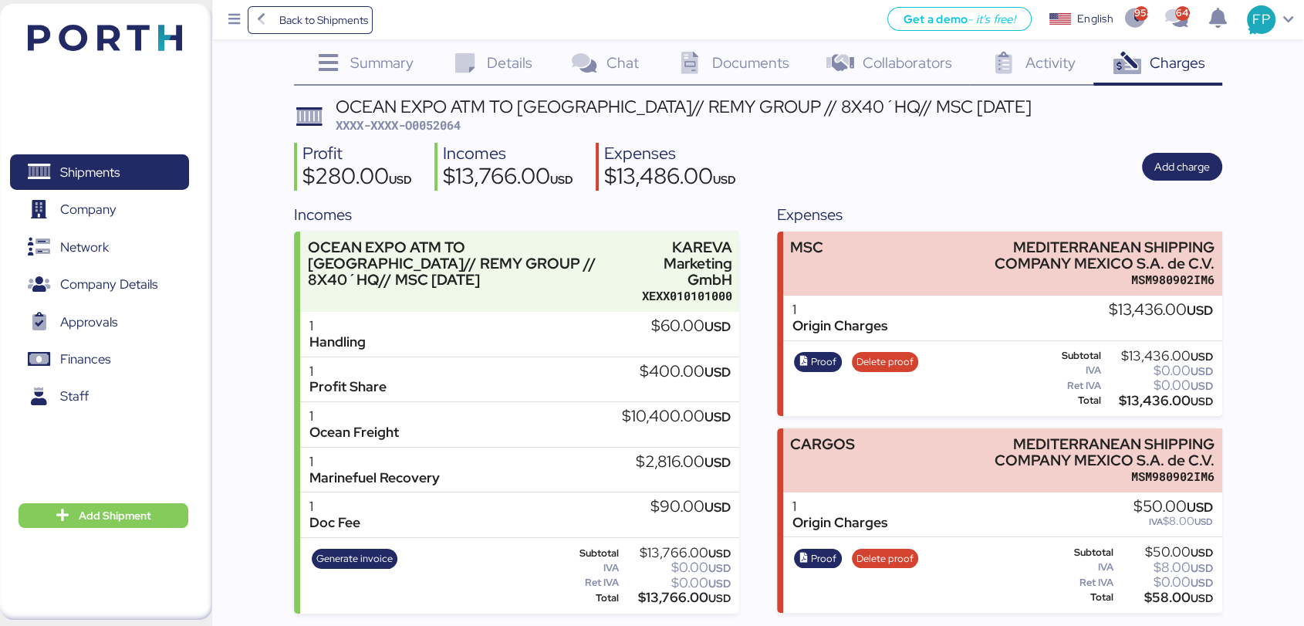
scroll to position [22, 0]
click at [834, 353] on span "Proof" at bounding box center [823, 361] width 25 height 17
click at [159, 172] on span "Shipments" at bounding box center [99, 172] width 166 height 22
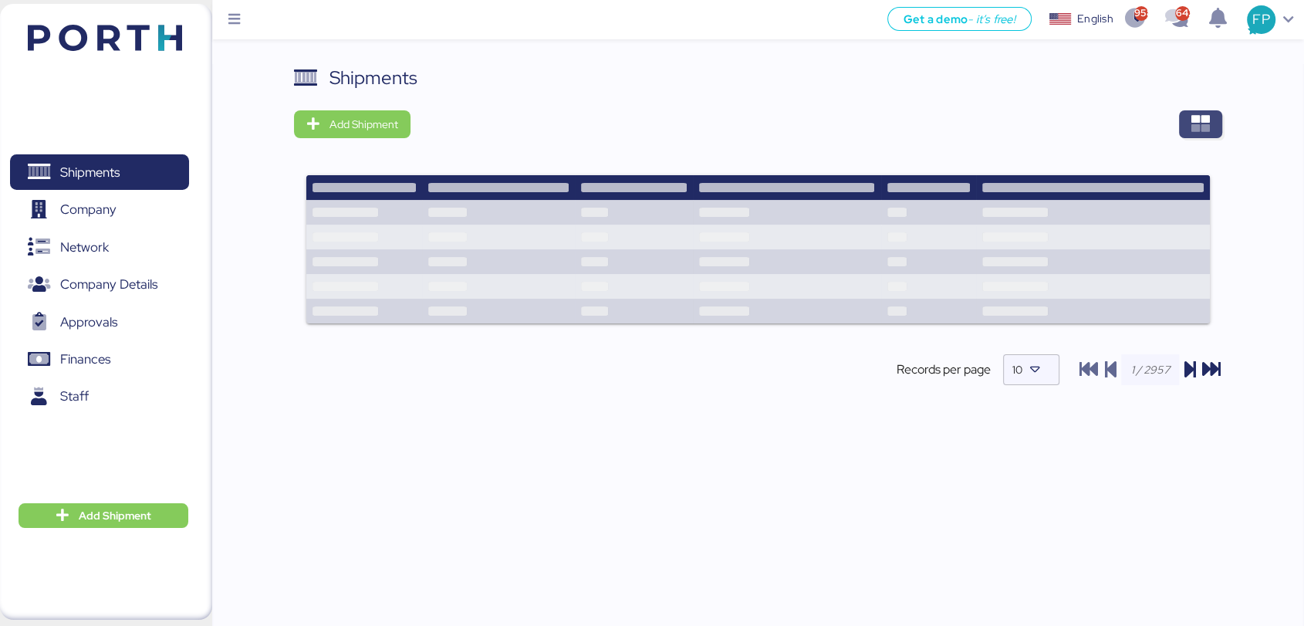
click at [1202, 117] on icon "button" at bounding box center [1200, 124] width 19 height 19
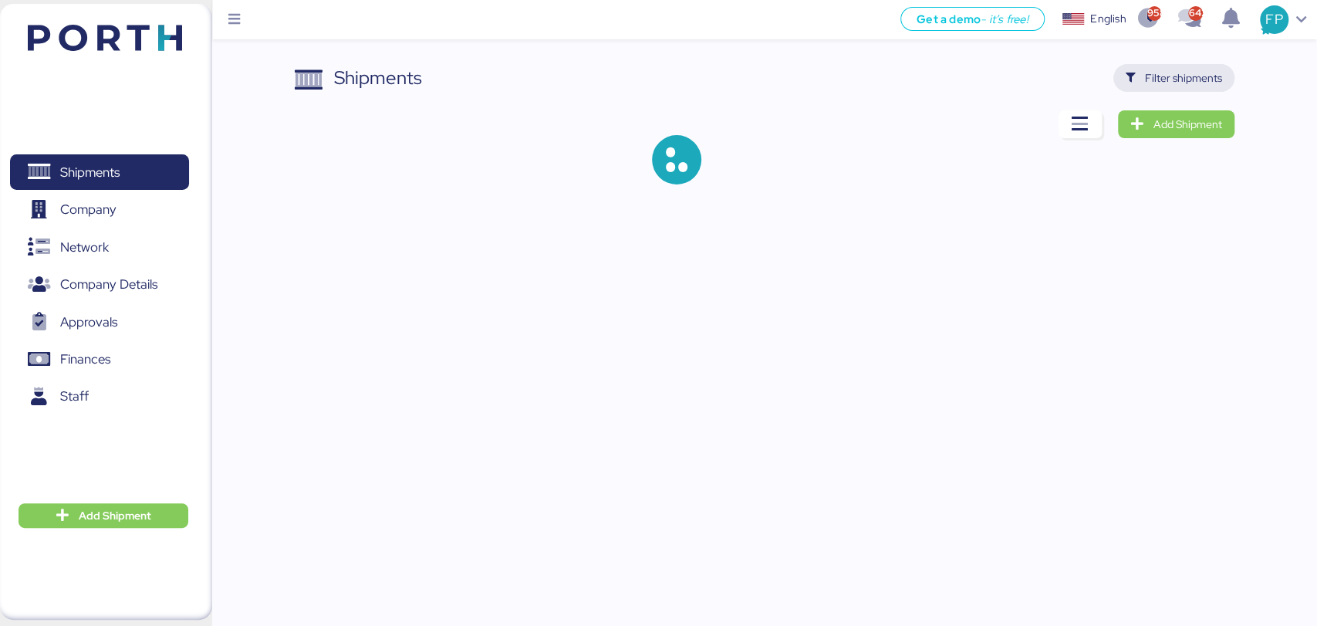
click at [1163, 86] on span "Filter shipments" at bounding box center [1174, 78] width 96 height 22
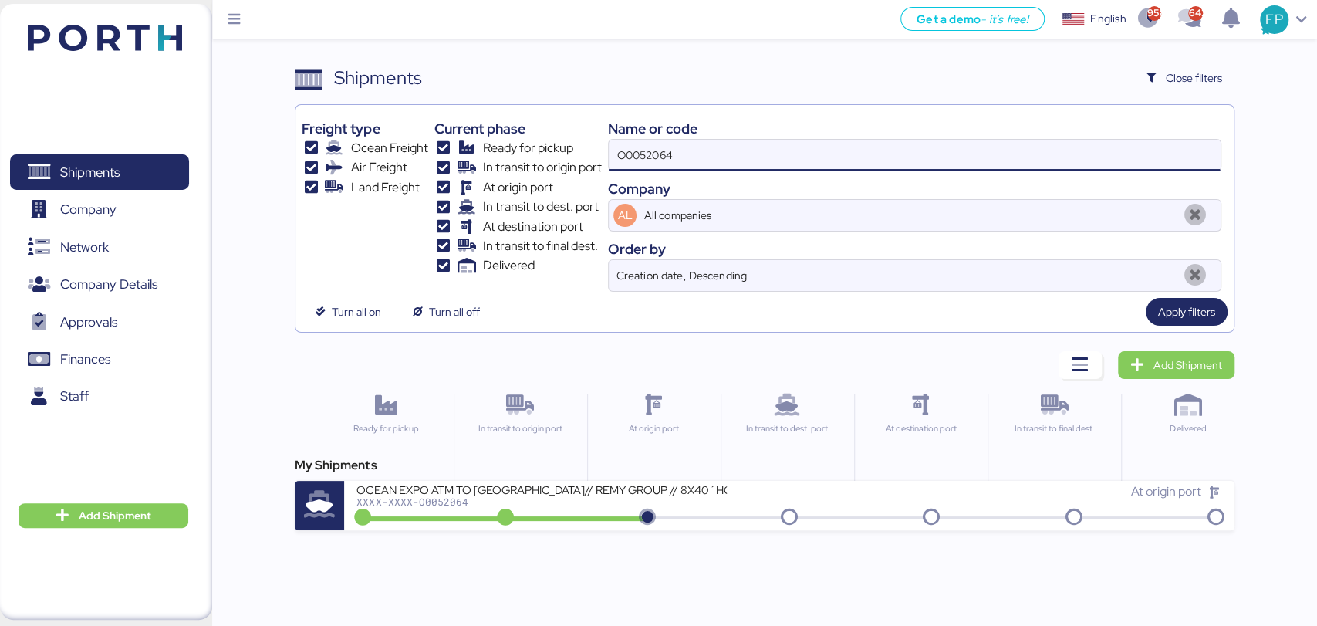
click at [646, 154] on input "O0052064" at bounding box center [914, 155] width 611 height 31
paste input "1477"
type input "O0051477"
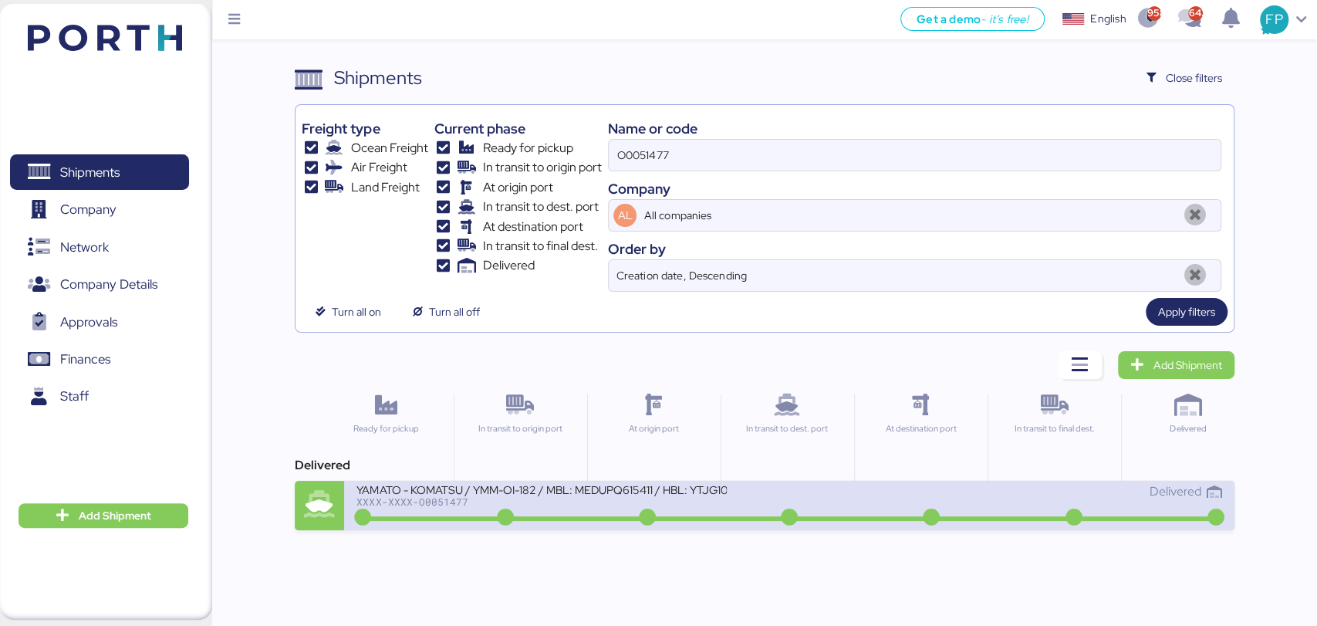
click at [554, 503] on div "XXXX-XXXX-O0051477" at bounding box center [541, 501] width 370 height 11
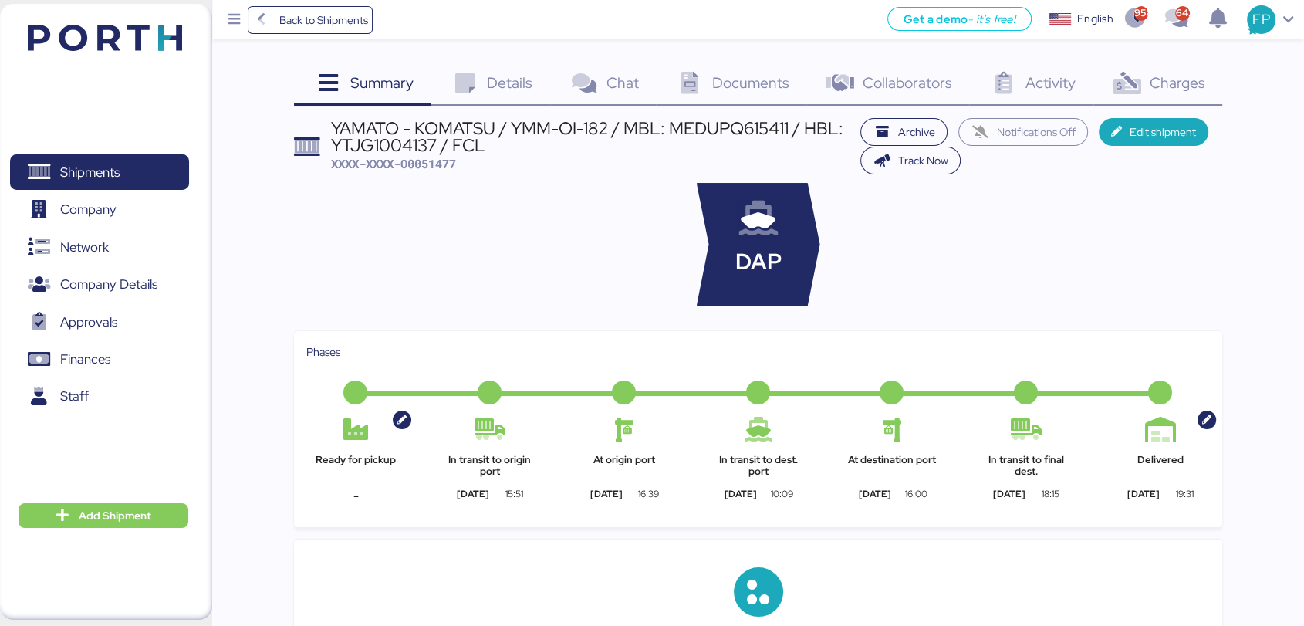
click at [1152, 89] on span "Charges" at bounding box center [1177, 83] width 56 height 20
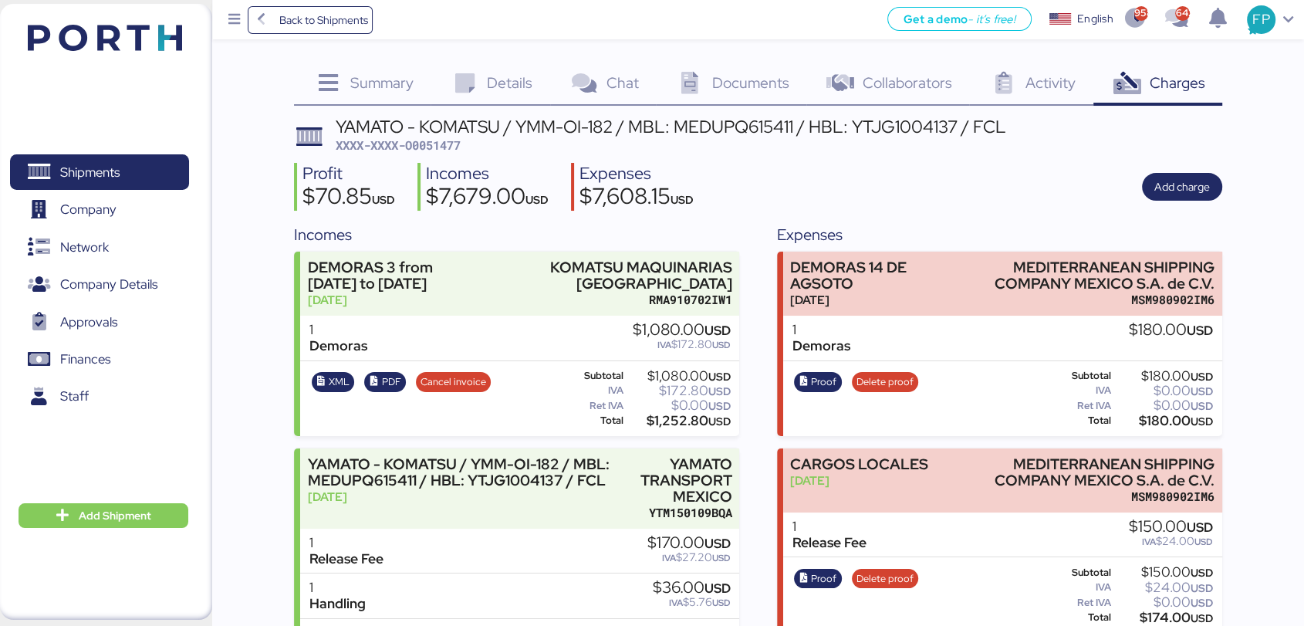
scroll to position [36, 0]
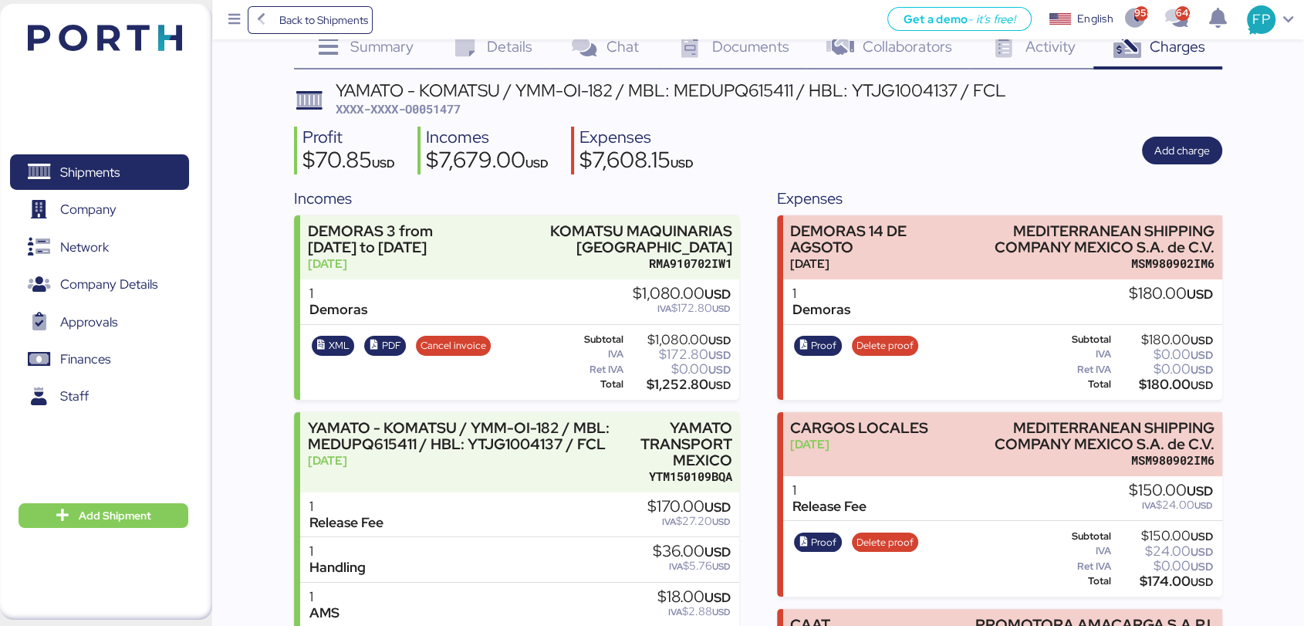
click at [717, 94] on div "YAMATO - KOMATSU / YMM-OI-182 / MBL: MEDUPQ615411 / HBL: YTJG1004137 / FCL" at bounding box center [671, 90] width 670 height 17
copy div "MEDUPQ615411"
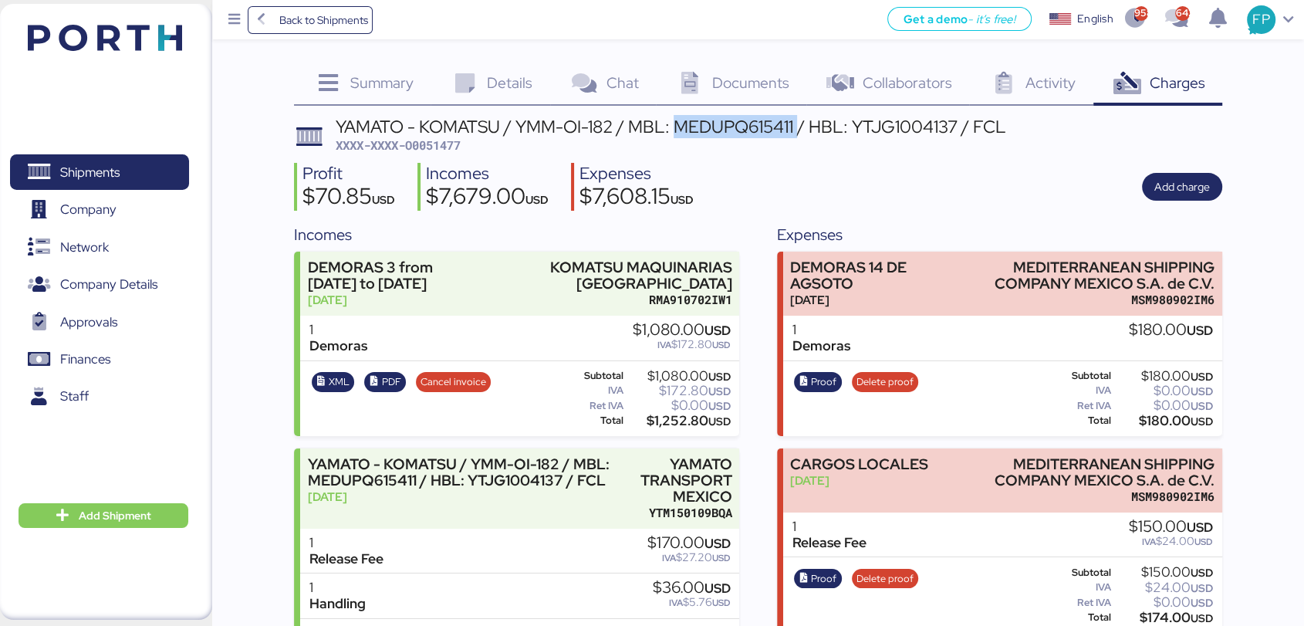
scroll to position [315, 0]
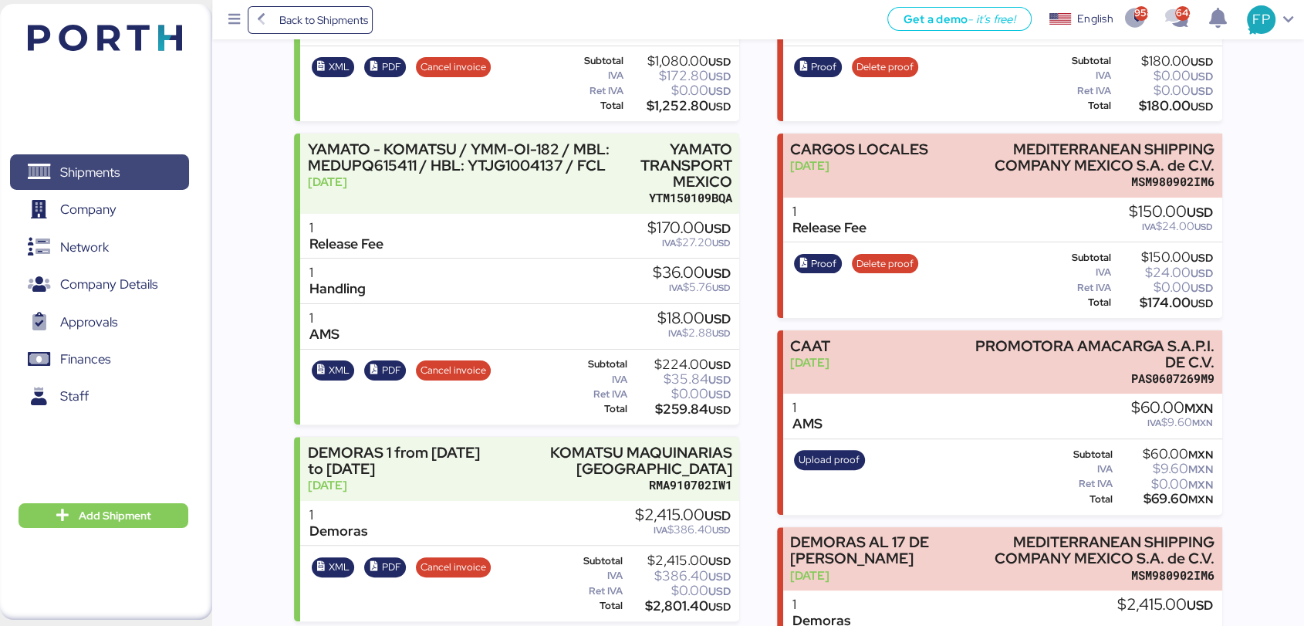
click at [130, 161] on span "Shipments" at bounding box center [99, 172] width 166 height 22
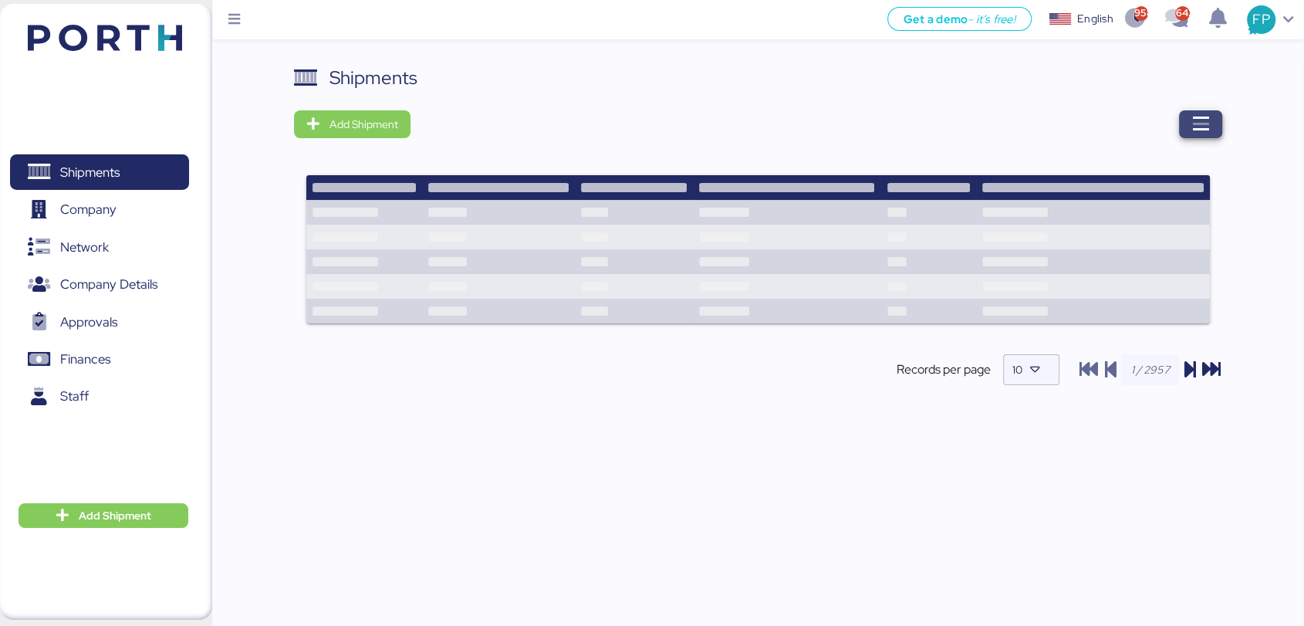
click at [1204, 133] on icon "button" at bounding box center [1200, 124] width 19 height 19
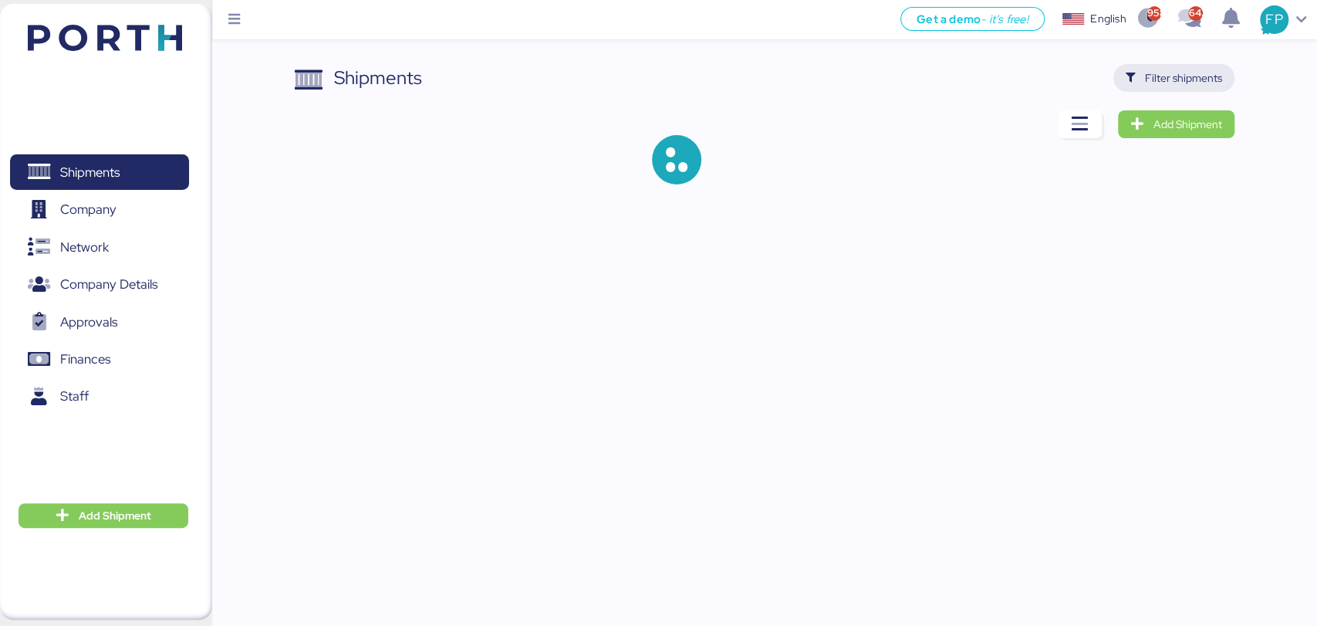
click at [1165, 83] on span "Filter shipments" at bounding box center [1183, 78] width 77 height 19
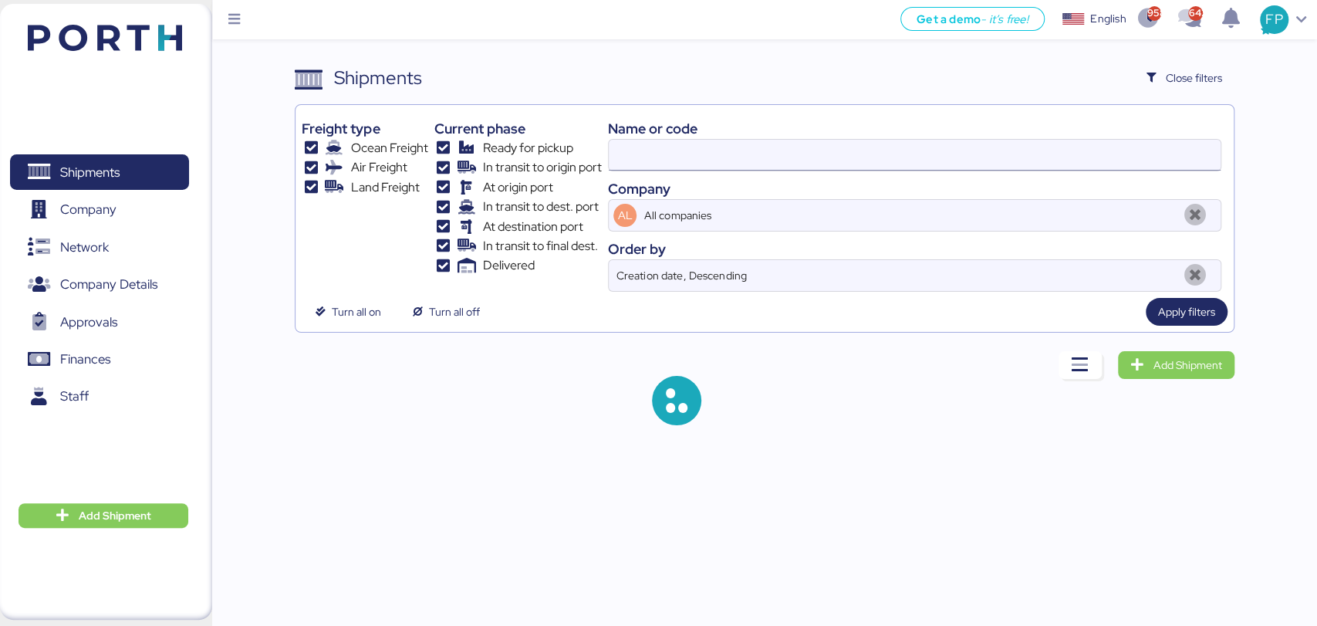
click at [650, 144] on input at bounding box center [914, 155] width 611 height 31
click at [646, 158] on input at bounding box center [914, 155] width 611 height 31
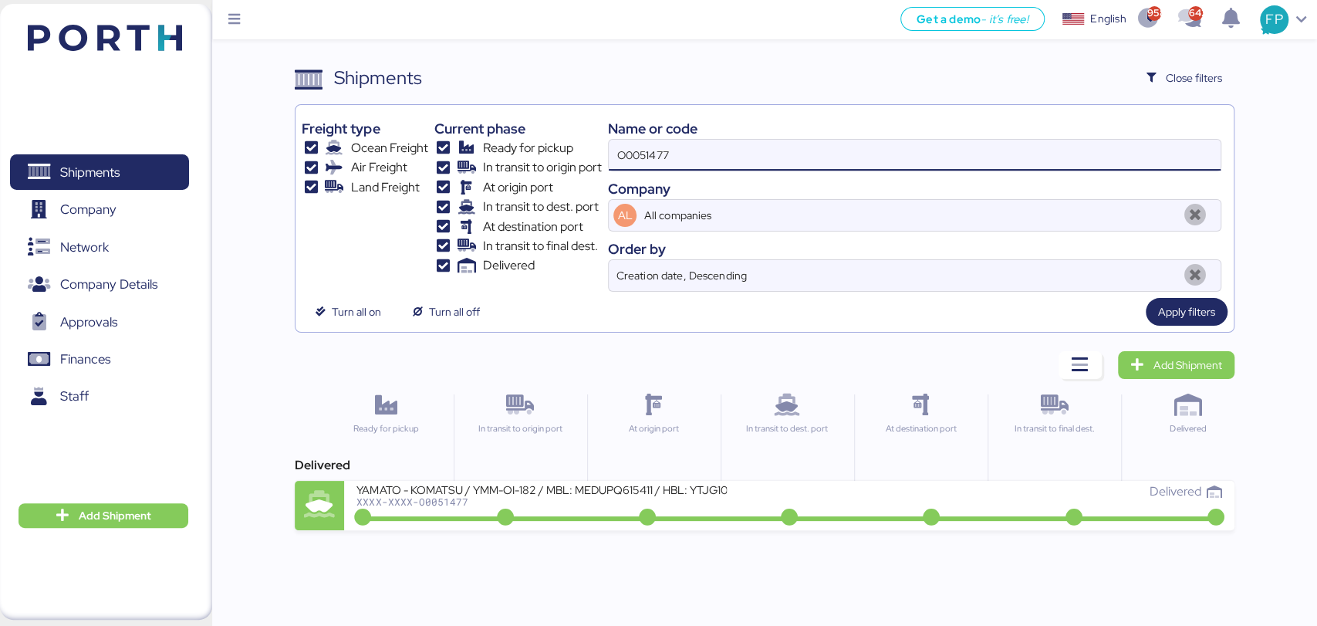
click at [646, 158] on input "O0051477" at bounding box center [914, 155] width 611 height 31
paste input "2064"
type input "O0052064"
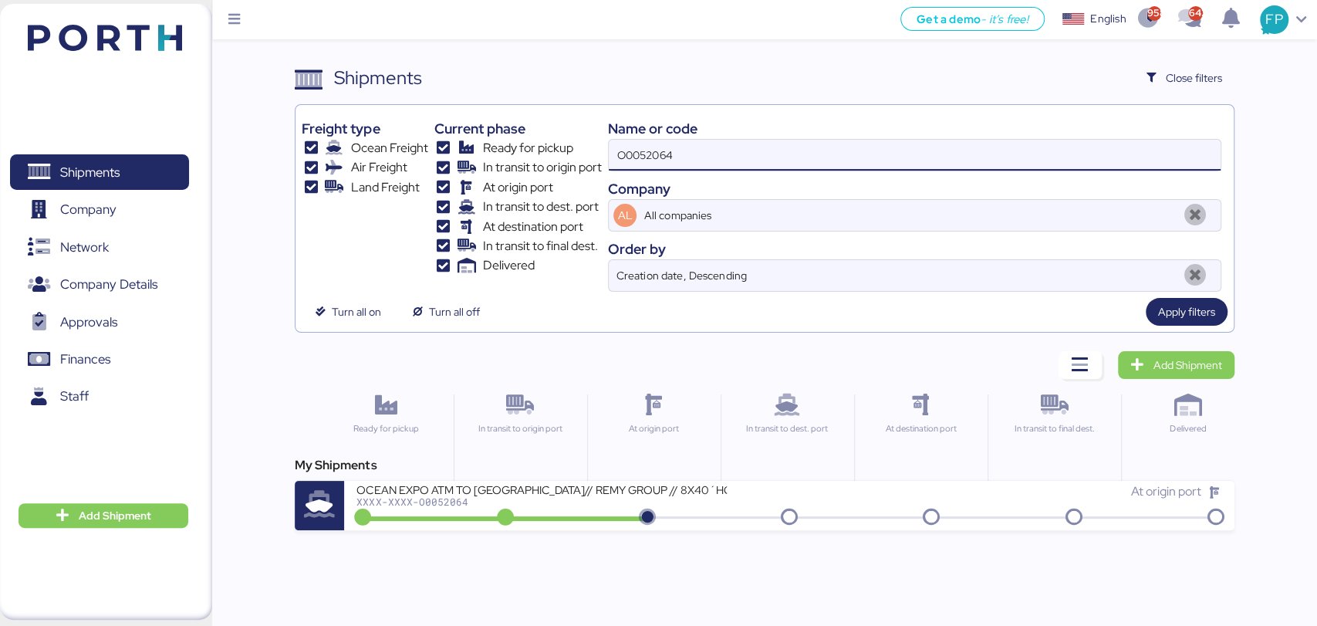
click at [546, 492] on div "OCEAN EXPO ATM TO [GEOGRAPHIC_DATA]// REMY GROUP // 8X40´HQ// MSC [DATE]" at bounding box center [541, 488] width 370 height 13
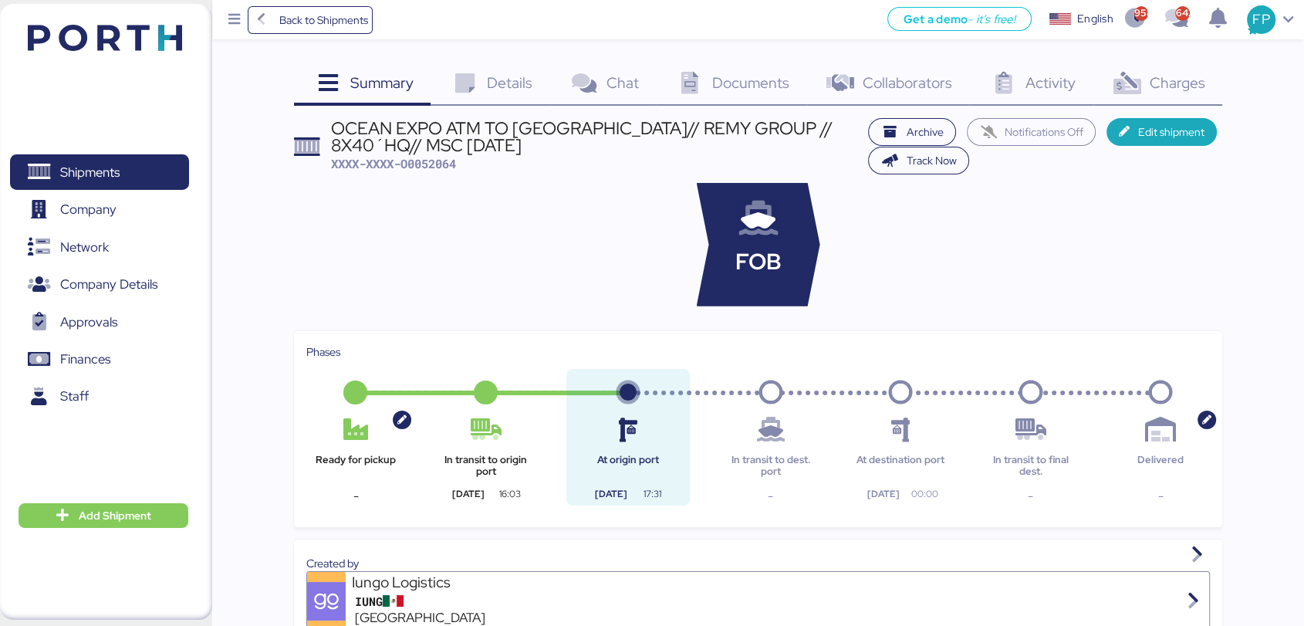
click at [1146, 73] on div "Charges 0" at bounding box center [1157, 85] width 129 height 42
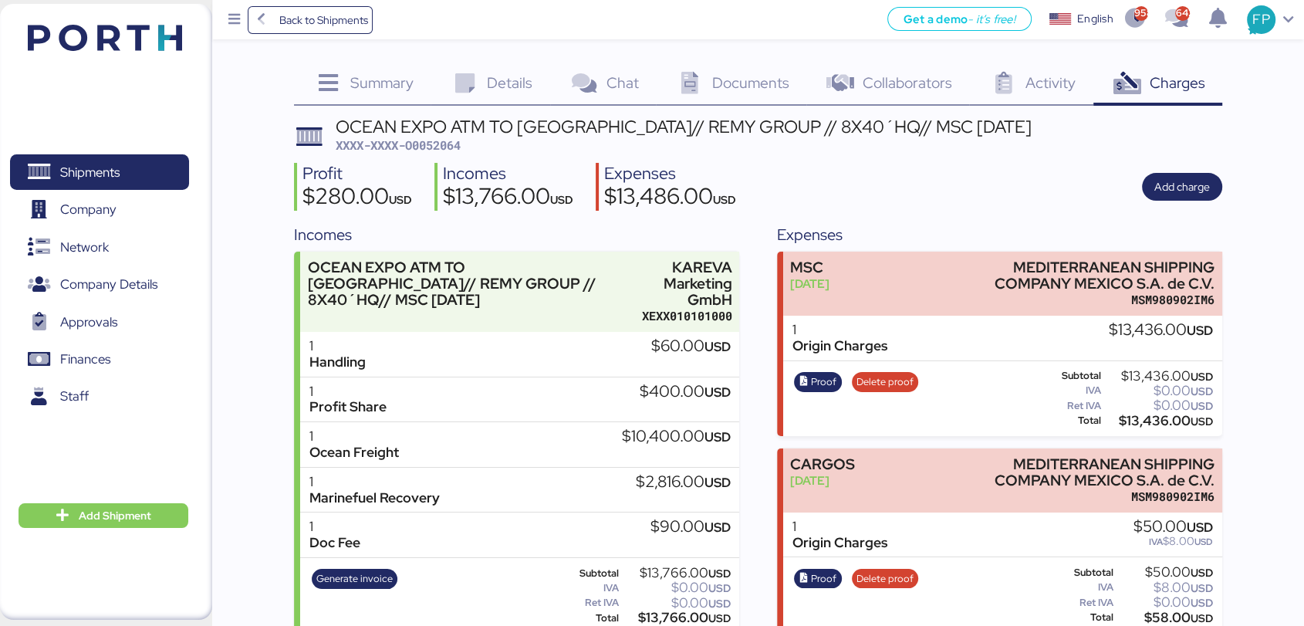
scroll to position [23, 0]
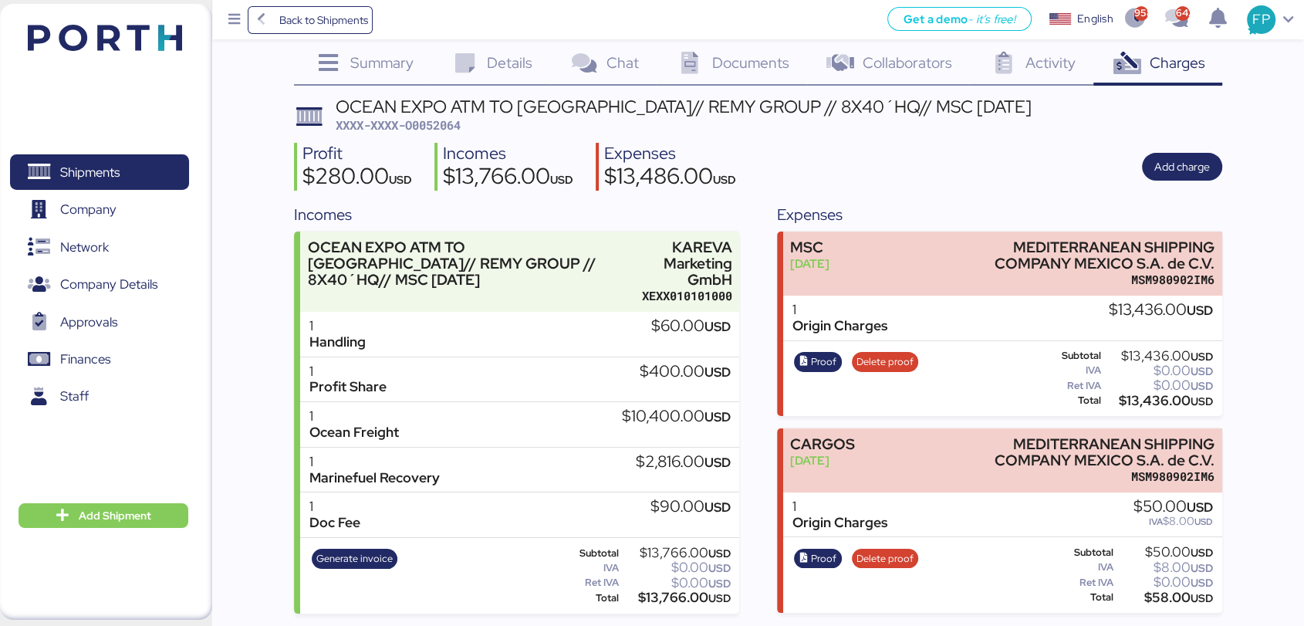
click at [441, 118] on span "XXXX-XXXX-O0052064" at bounding box center [398, 124] width 125 height 15
copy span "O0052064"
click at [494, 65] on span "Details" at bounding box center [510, 62] width 46 height 20
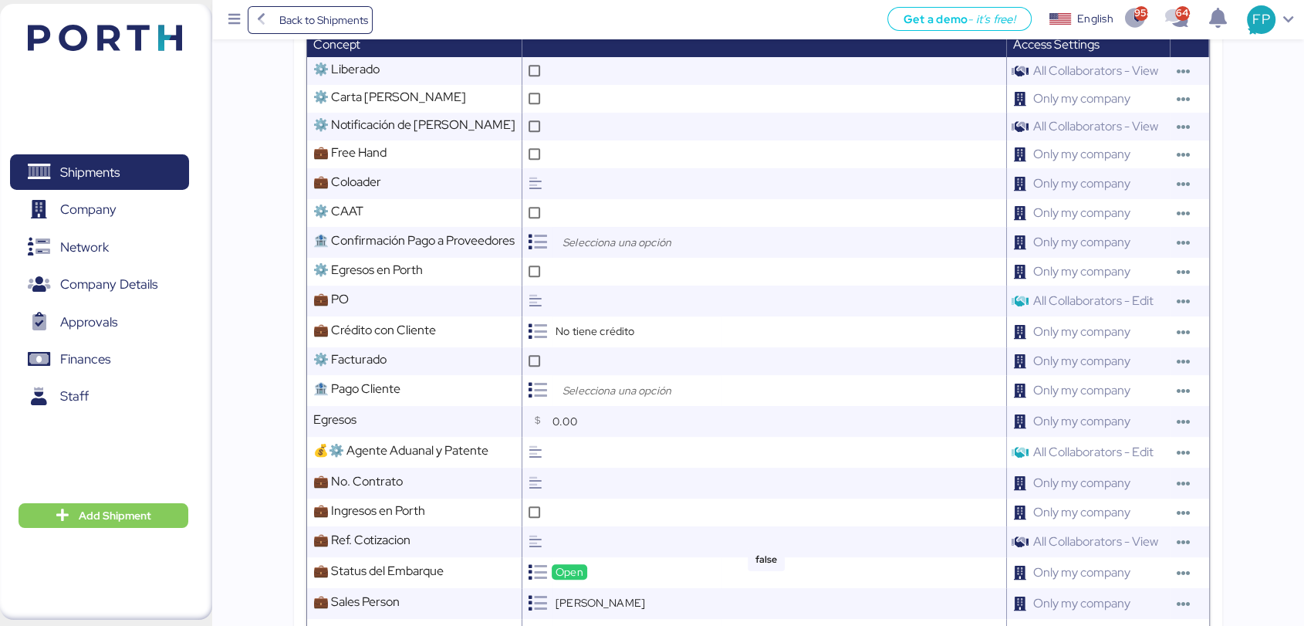
scroll to position [1018, 0]
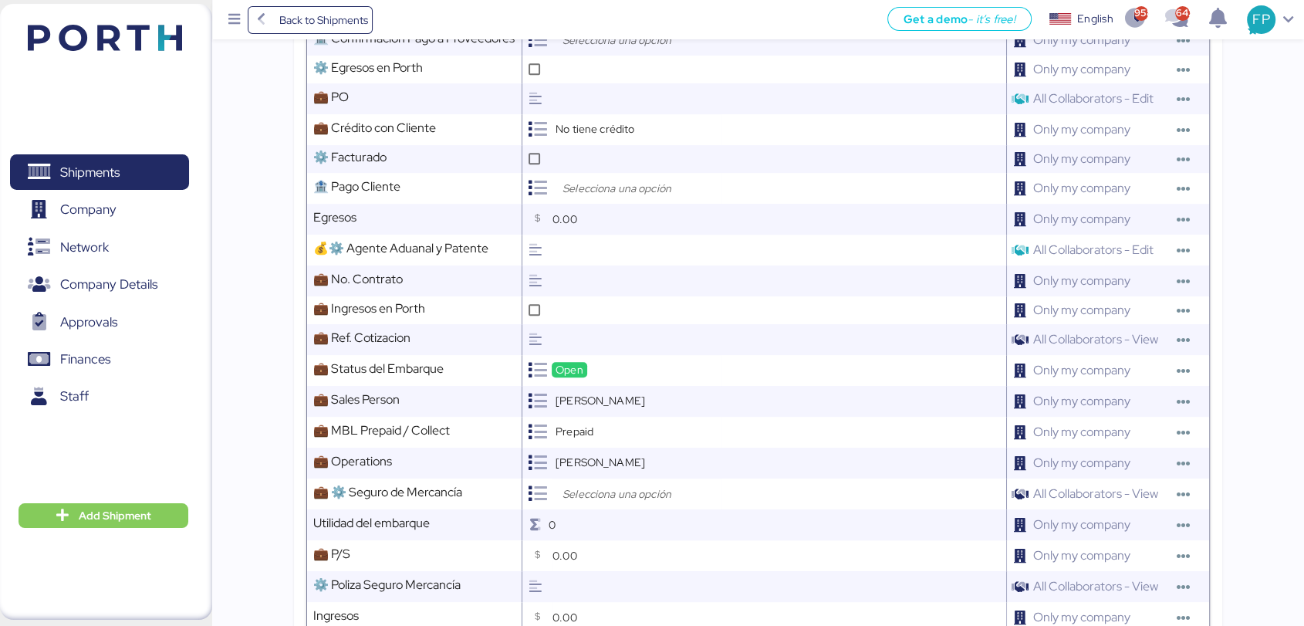
click at [151, 150] on div "Shipments 0 Company 0 Network 0 Company Details 0 Approvals 0 Finances 0 Staff 0" at bounding box center [99, 311] width 199 height 357
click at [154, 161] on span "Shipments" at bounding box center [99, 172] width 166 height 22
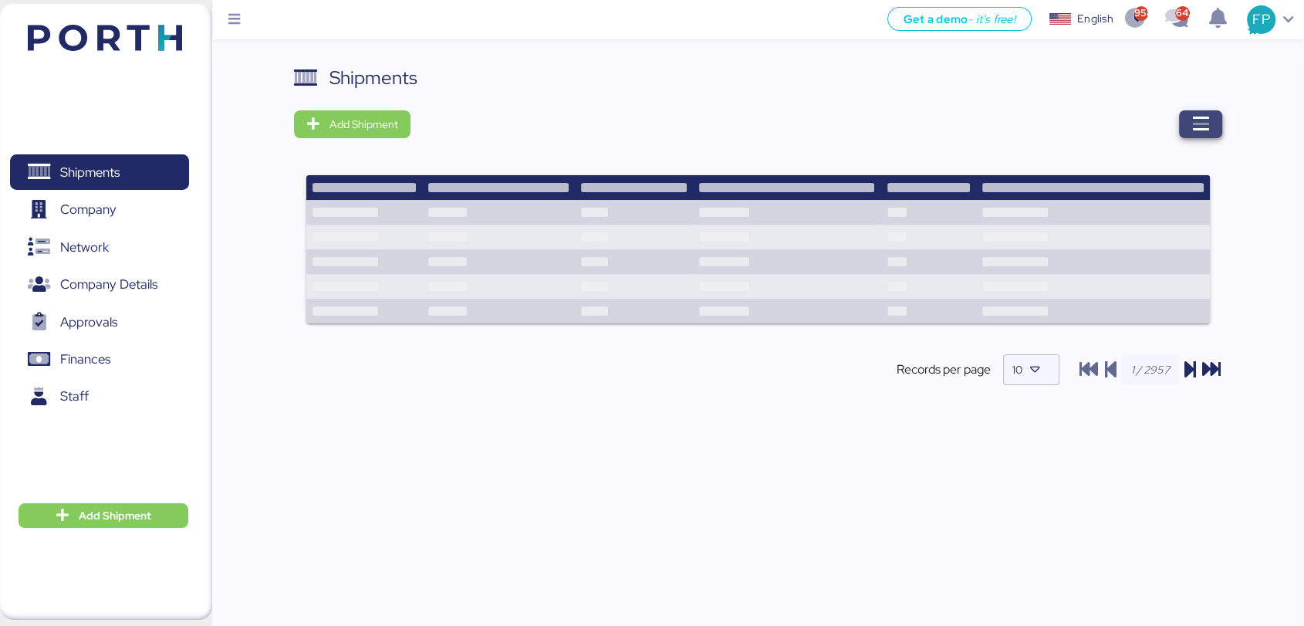
click at [1216, 116] on span "button" at bounding box center [1200, 124] width 43 height 28
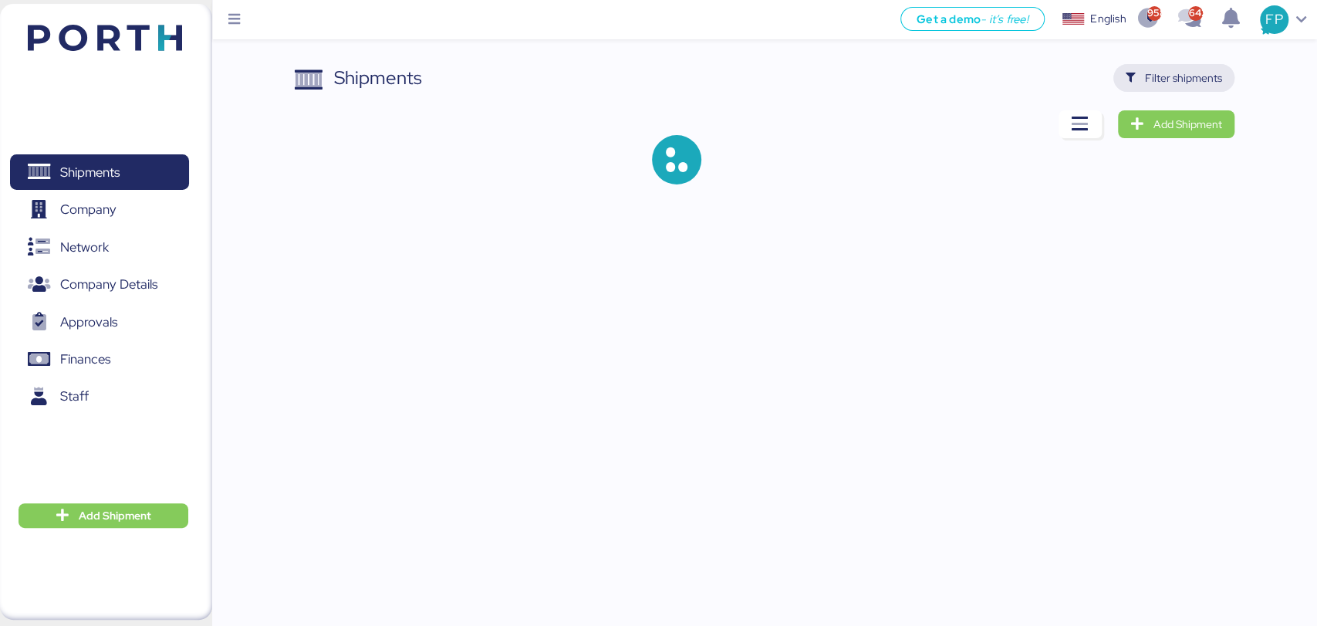
click at [1166, 81] on span "Filter shipments" at bounding box center [1183, 78] width 77 height 19
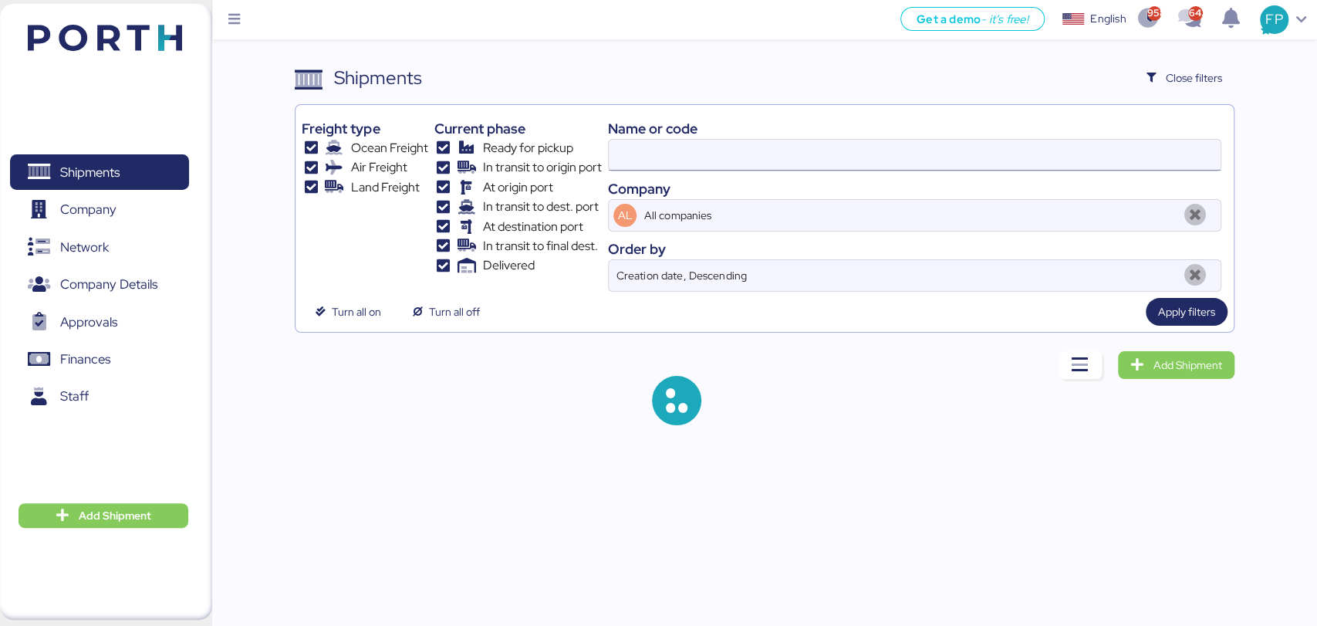
click at [645, 160] on input at bounding box center [914, 155] width 611 height 31
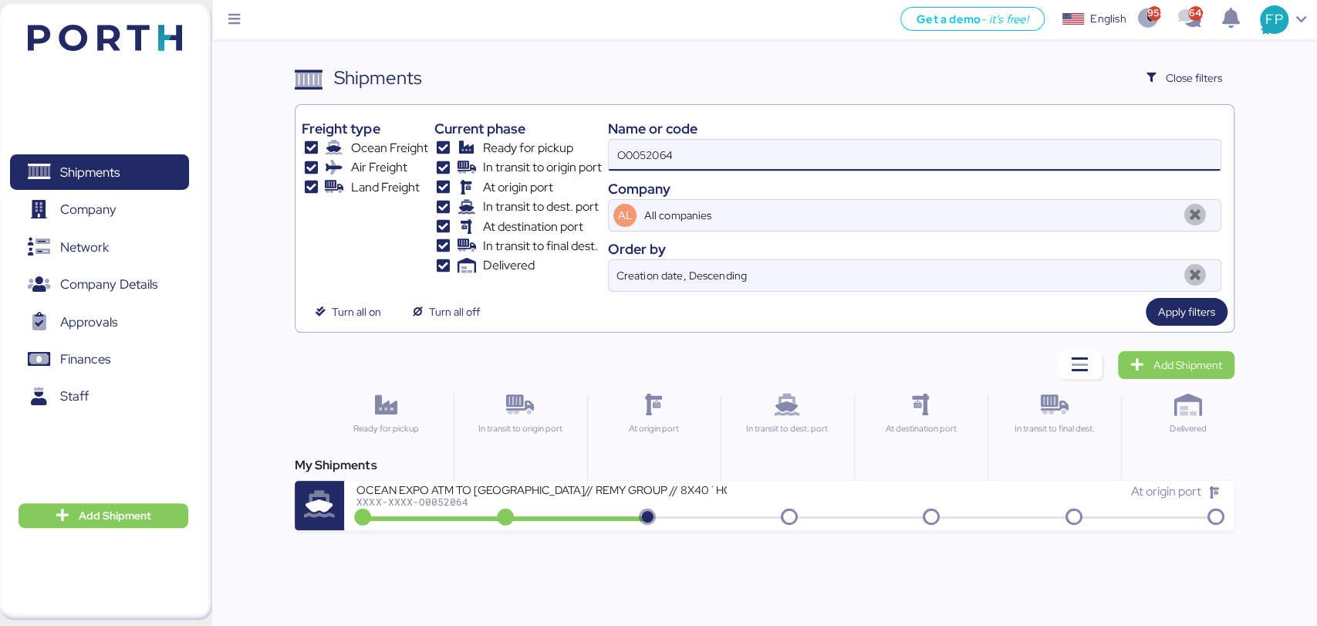
click at [633, 147] on input "O0052064" at bounding box center [914, 155] width 611 height 31
paste input "19"
type input "O0052019"
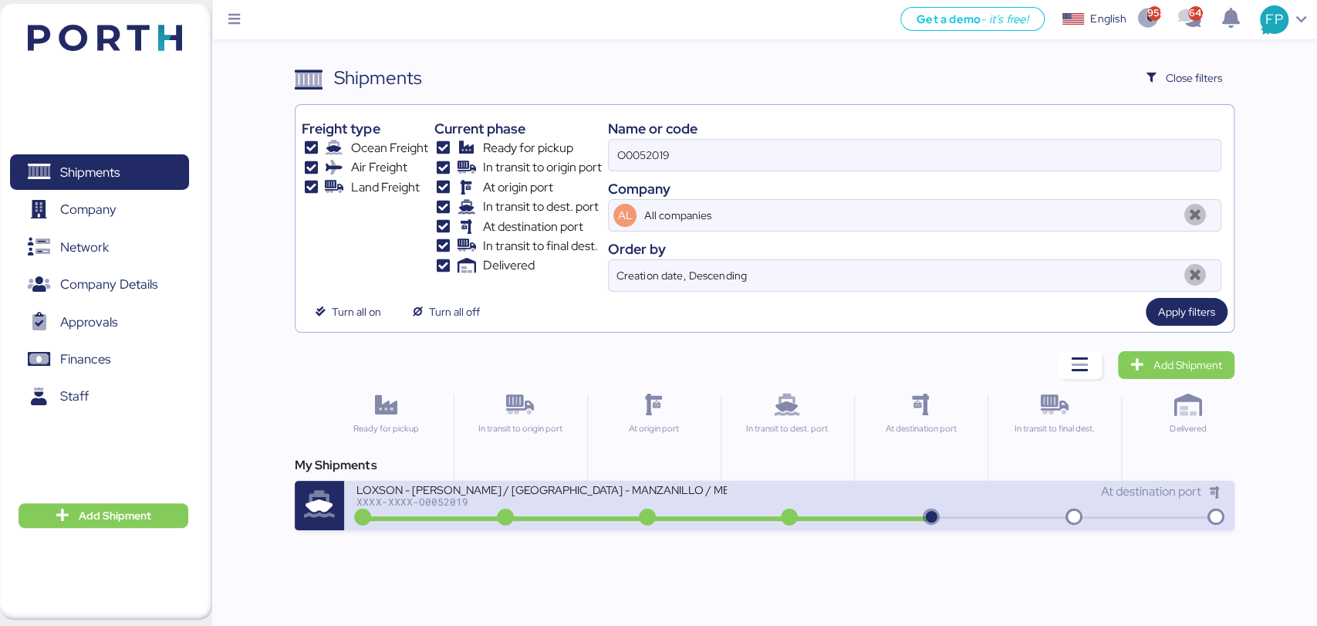
click at [549, 508] on div "LOXSON - [PERSON_NAME] / [GEOGRAPHIC_DATA] - MANZANILLO / MBL: ZIMUSNH22125853 …" at bounding box center [572, 498] width 433 height 33
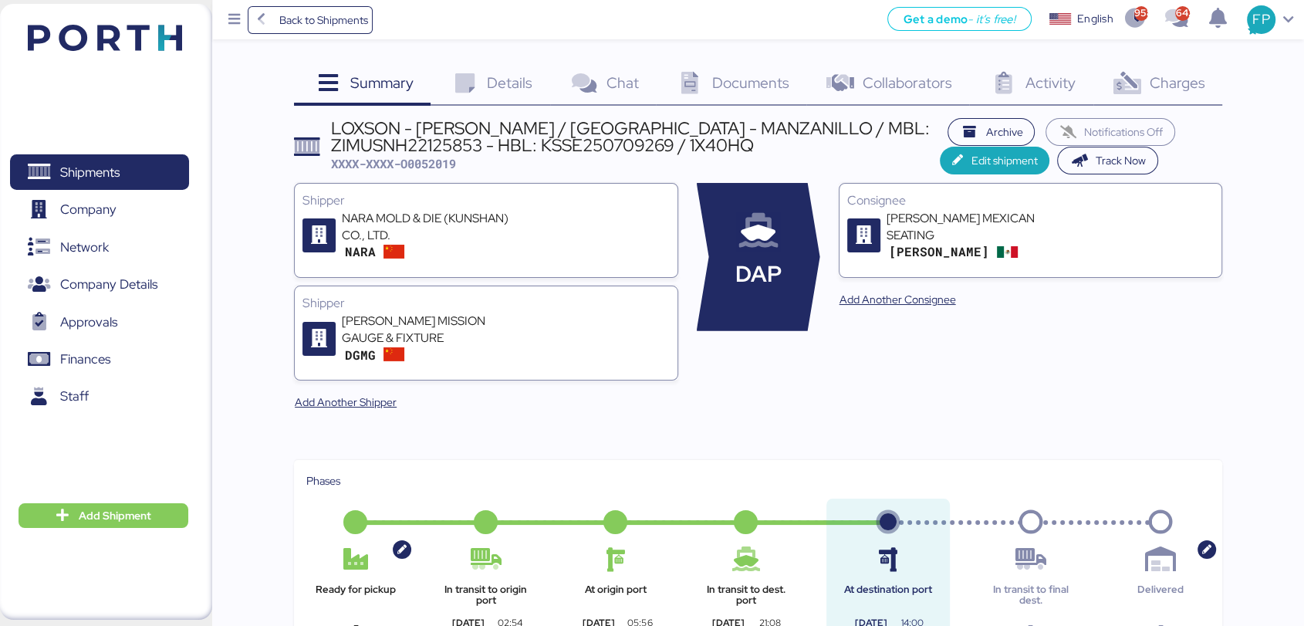
click at [1152, 76] on span "Charges" at bounding box center [1177, 83] width 56 height 20
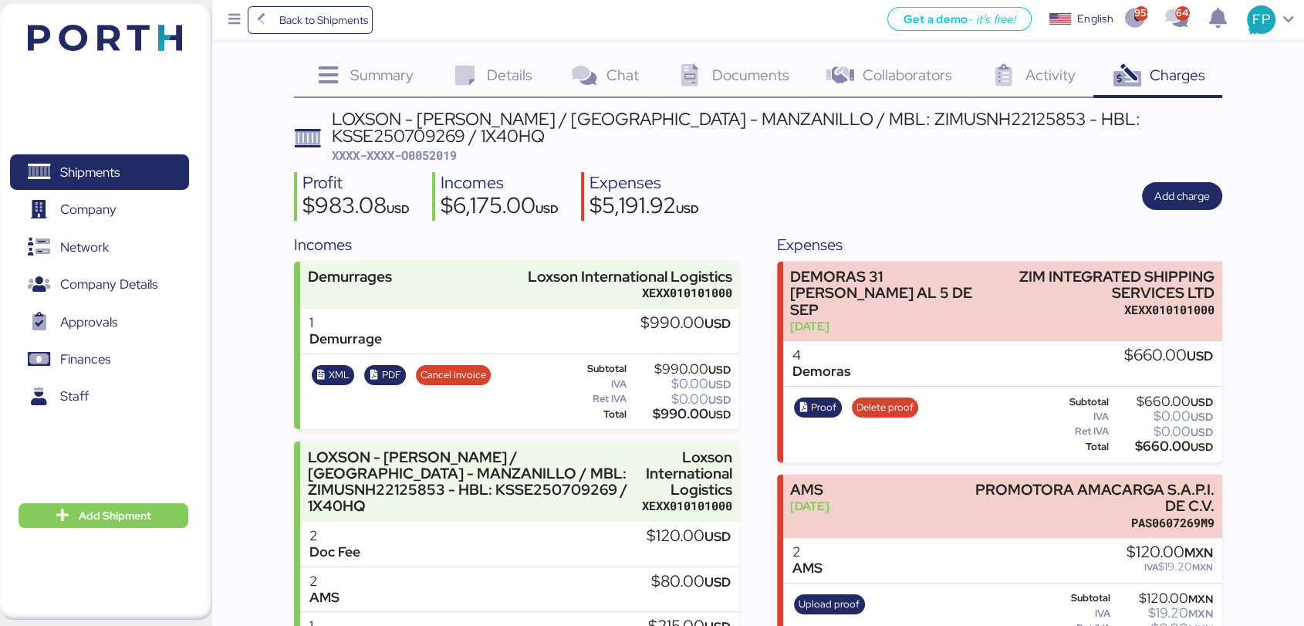
scroll to position [2, 0]
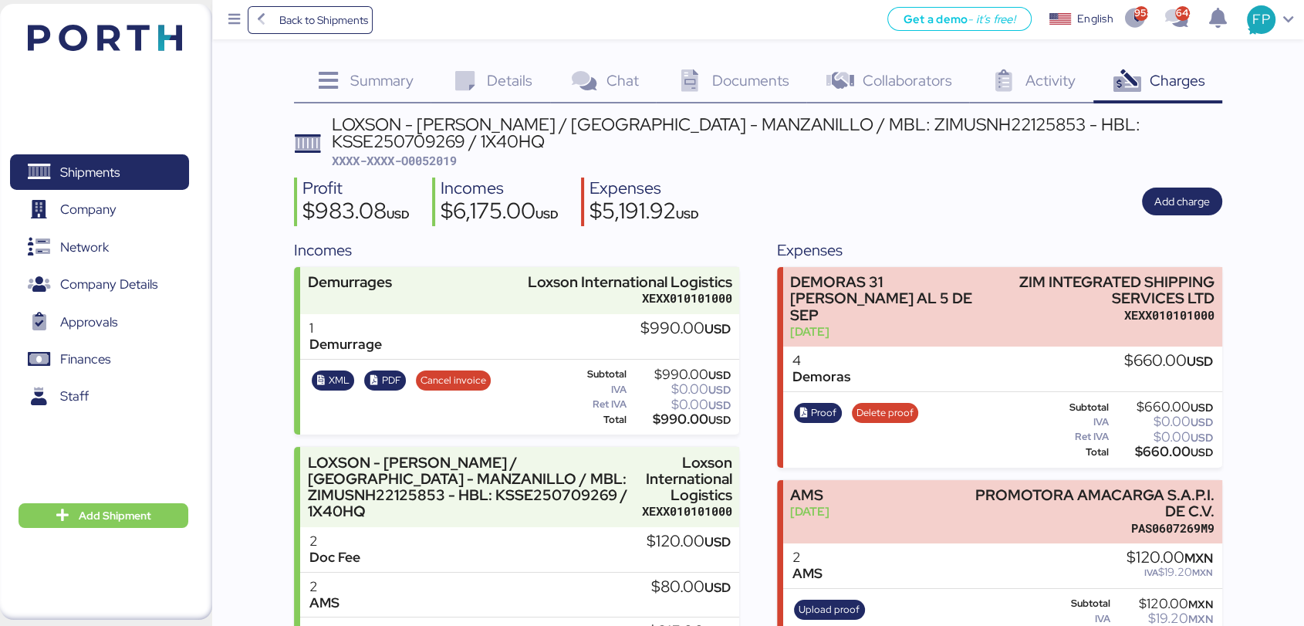
click at [818, 140] on div "LOXSON - [PERSON_NAME] / [GEOGRAPHIC_DATA] - MANZANILLO / MBL: ZIMUSNH22125853 …" at bounding box center [777, 142] width 890 height 53
click at [810, 116] on div "LOXSON - [PERSON_NAME] / [GEOGRAPHIC_DATA] - MANZANILLO / MBL: ZIMUSNH22125853 …" at bounding box center [777, 133] width 890 height 35
copy div "ZIMUSNH22125853"
